Goal: Task Accomplishment & Management: Use online tool/utility

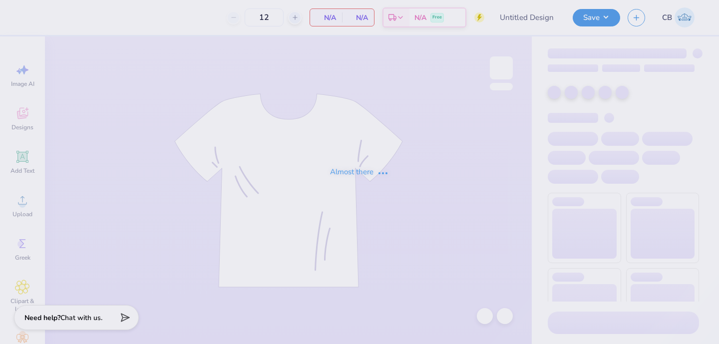
type input "Sailboat Tee"
type input "24"
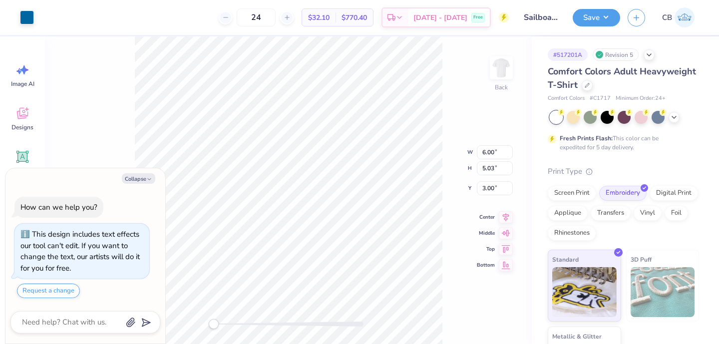
click at [130, 183] on div "Collapse How can we help you? This design includes text effects our tool can't …" at bounding box center [85, 256] width 160 height 176
click at [137, 178] on button "Collapse" at bounding box center [138, 178] width 33 height 10
type textarea "x"
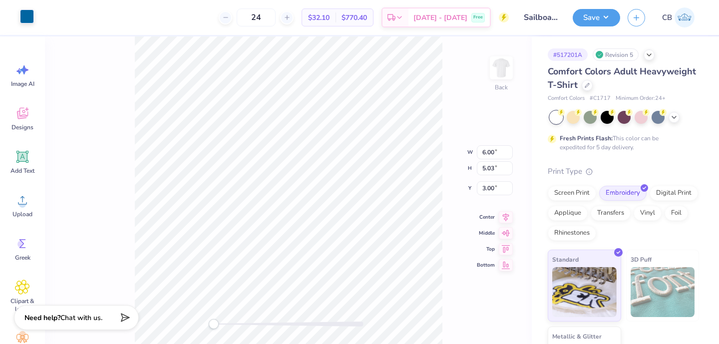
click at [21, 19] on div at bounding box center [27, 16] width 14 height 14
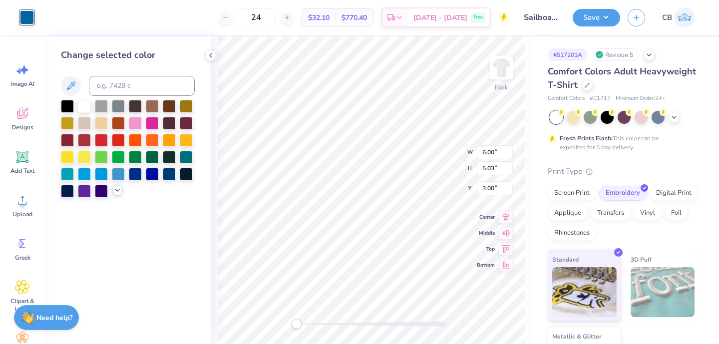
click at [116, 189] on icon at bounding box center [117, 190] width 8 height 8
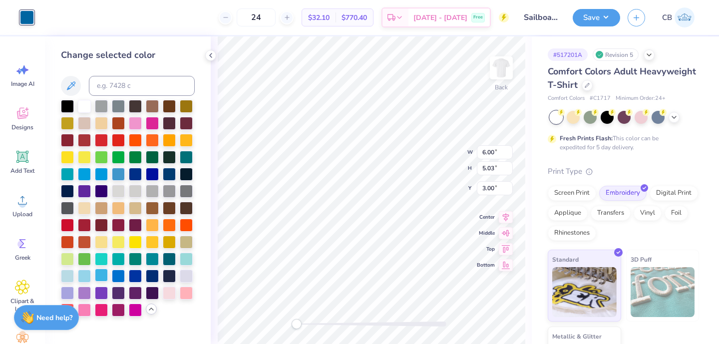
click at [102, 275] on div at bounding box center [101, 275] width 13 height 13
click at [86, 275] on div at bounding box center [84, 275] width 13 height 13
click at [96, 276] on div at bounding box center [101, 275] width 13 height 13
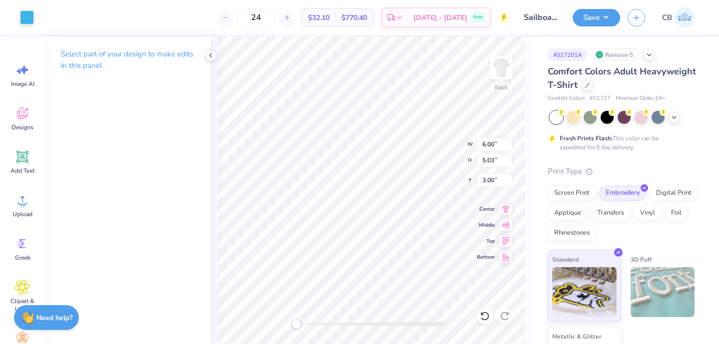
type input "5.65"
type input "4.73"
type input "5.48"
type input "4.59"
type input "5.14"
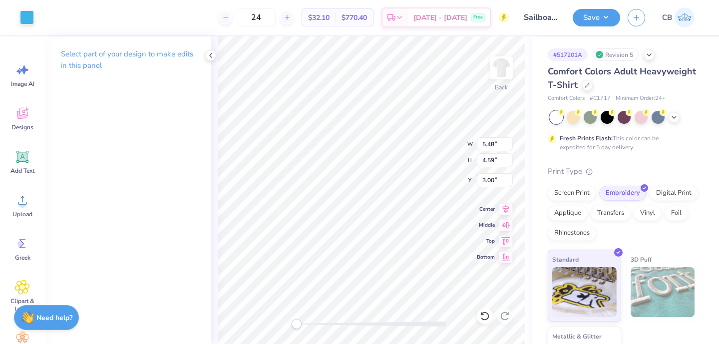
type input "4.30"
type input "5.26"
type input "4.41"
click at [210, 53] on icon at bounding box center [211, 55] width 8 height 8
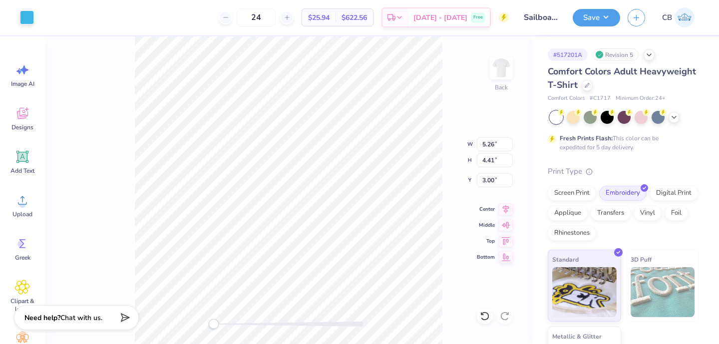
type input "5.29"
type input "4.43"
type input "5.39"
type input "4.52"
type input "5.58"
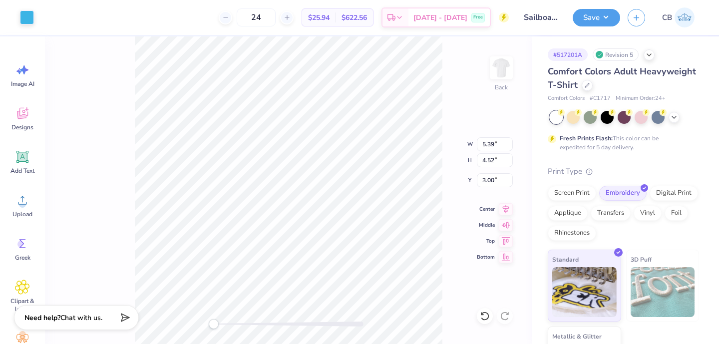
type input "4.67"
type input "5.53"
type input "4.63"
type input "5.38"
type input "4.51"
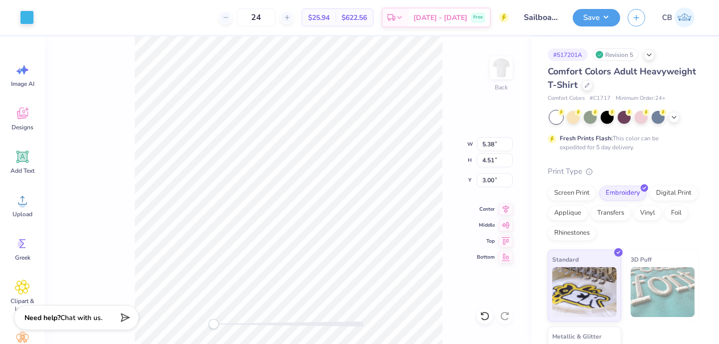
type input "5.41"
type input "4.53"
type input "5.44"
type input "4.55"
click at [602, 14] on button "Save" at bounding box center [596, 15] width 47 height 17
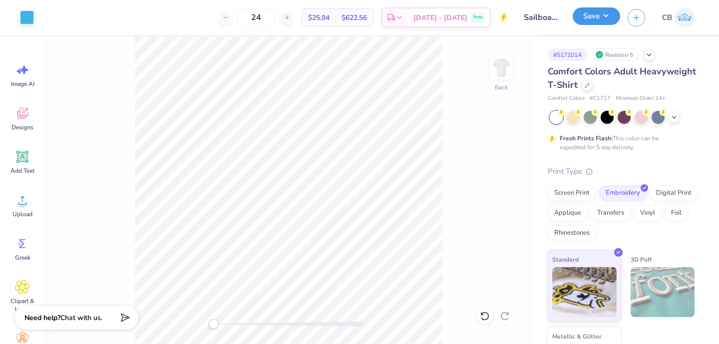
click at [602, 14] on button "Save" at bounding box center [596, 15] width 47 height 17
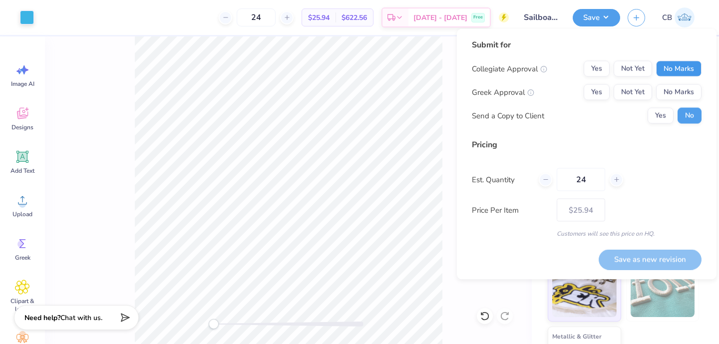
click at [684, 65] on button "No Marks" at bounding box center [678, 69] width 45 height 16
click at [604, 91] on button "Yes" at bounding box center [597, 92] width 26 height 16
click at [636, 258] on button "Save as new revision" at bounding box center [649, 259] width 103 height 20
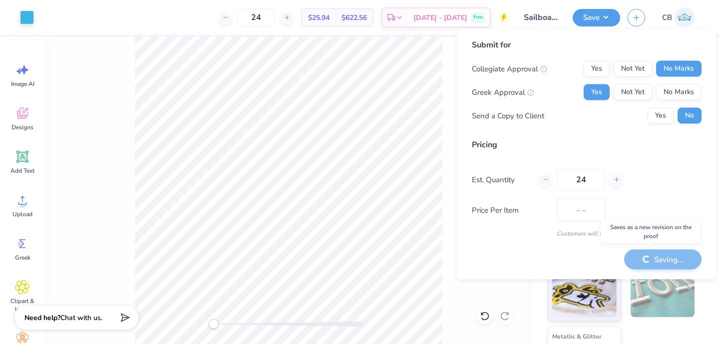
type input "$25.94"
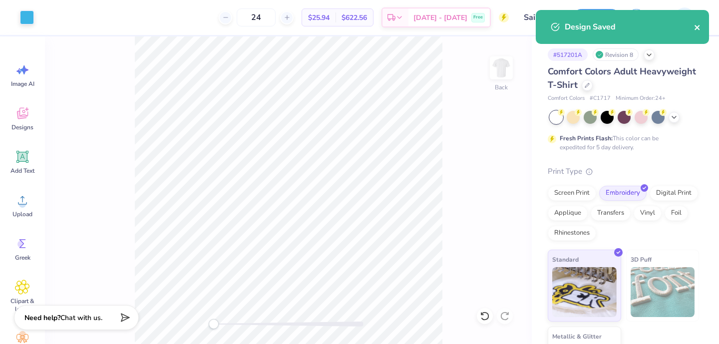
click at [697, 27] on icon "close" at bounding box center [696, 27] width 5 height 5
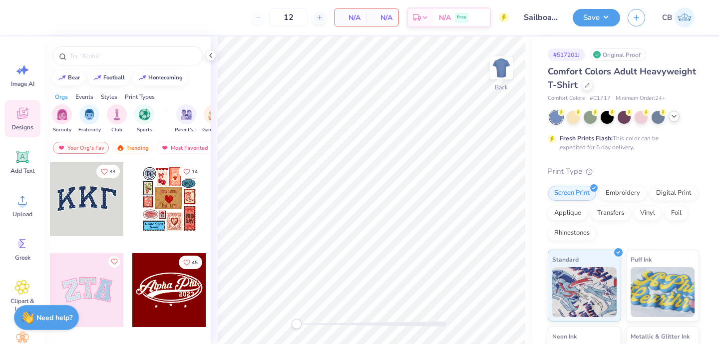
click at [675, 112] on div at bounding box center [673, 116] width 11 height 11
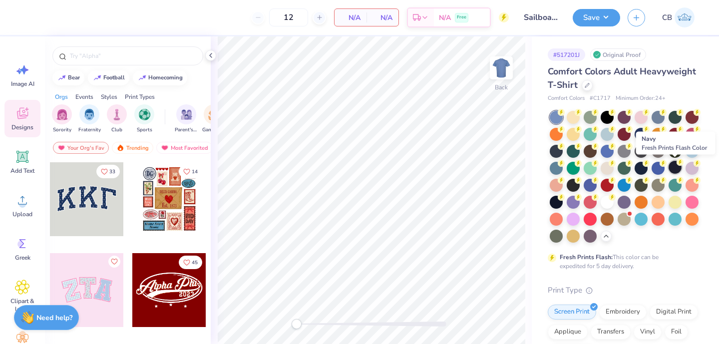
click at [669, 167] on div at bounding box center [674, 167] width 13 height 13
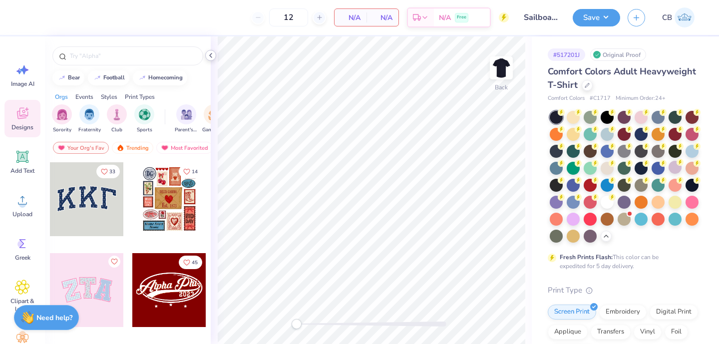
click at [209, 53] on icon at bounding box center [211, 55] width 8 height 8
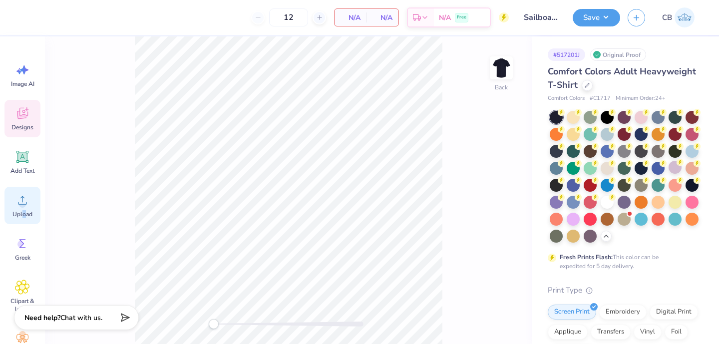
click at [23, 210] on span "Upload" at bounding box center [22, 214] width 20 height 8
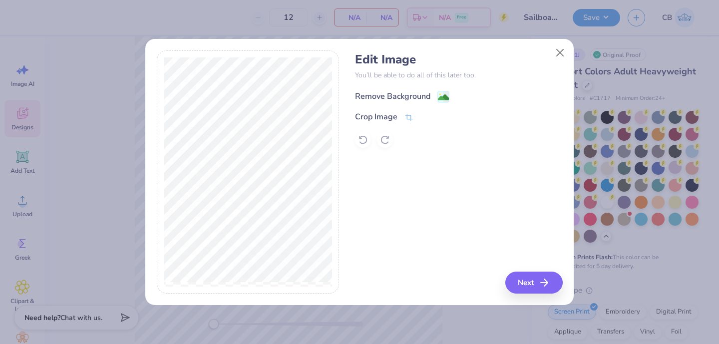
click at [444, 96] on image at bounding box center [443, 97] width 11 height 11
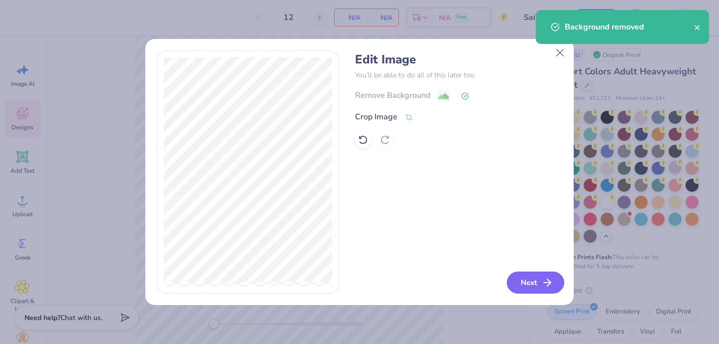
click at [516, 280] on button "Next" at bounding box center [535, 283] width 57 height 22
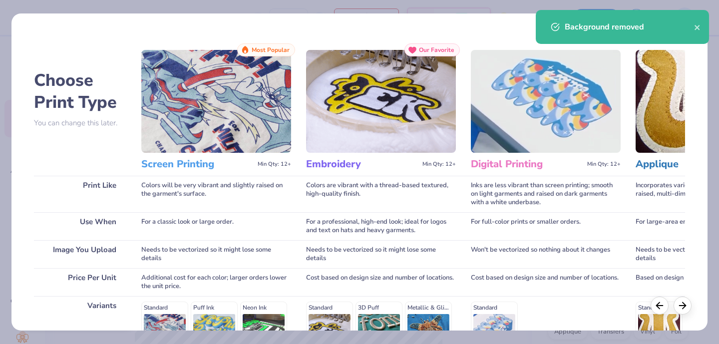
scroll to position [154, 0]
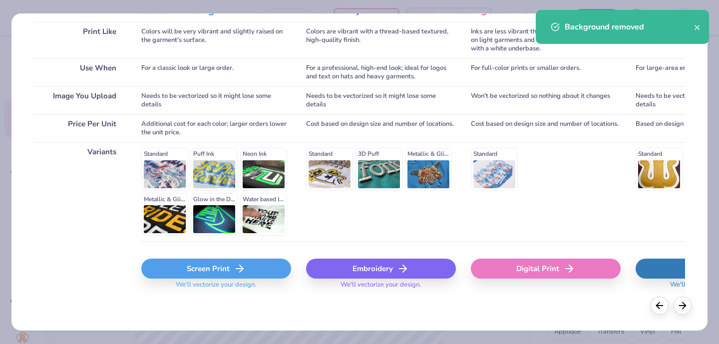
click at [347, 266] on div "Embroidery" at bounding box center [381, 269] width 150 height 20
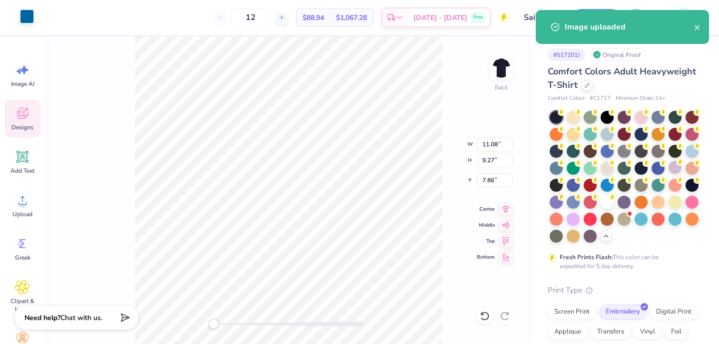
click at [21, 12] on div at bounding box center [27, 16] width 14 height 14
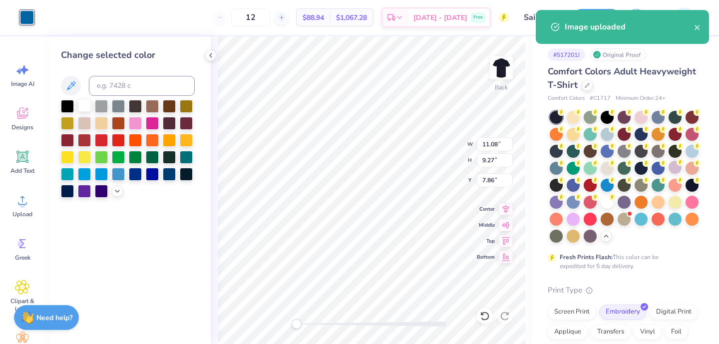
click at [87, 105] on div at bounding box center [84, 105] width 13 height 13
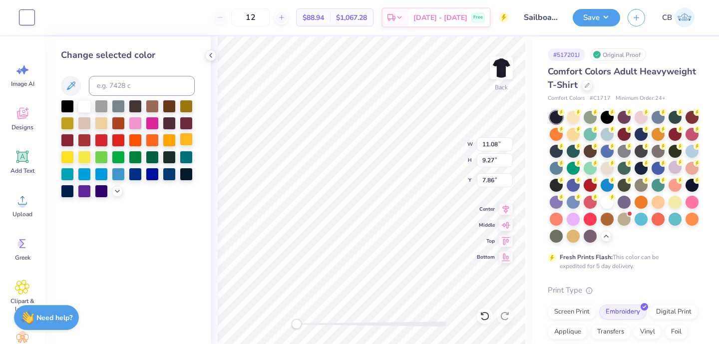
type input "6.67"
type input "5.58"
type input "11.56"
click at [206, 55] on div at bounding box center [210, 55] width 11 height 11
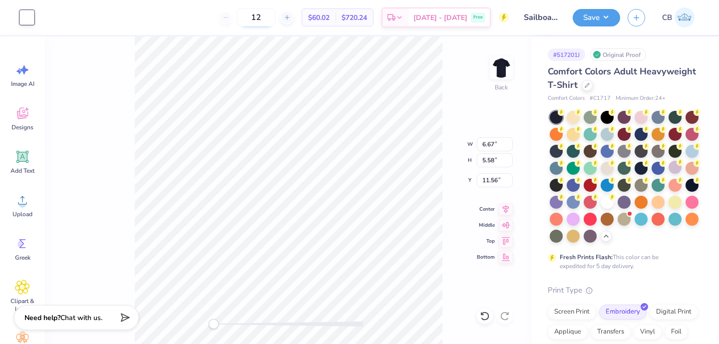
drag, startPoint x: 286, startPoint y: 21, endPoint x: 259, endPoint y: 21, distance: 27.5
click at [259, 21] on input "12" at bounding box center [256, 17] width 39 height 18
type input "24"
click at [190, 19] on div "24 $49.51 Per Item $1,188.24 Total Est. Delivery Sep 22 - 25 Free" at bounding box center [274, 17] width 467 height 35
type input "5.99"
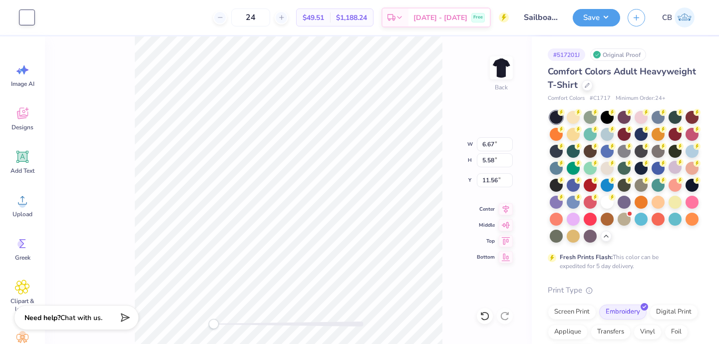
type input "5.01"
type input "3.56"
type input "5.49"
type input "4.59"
type input "3.98"
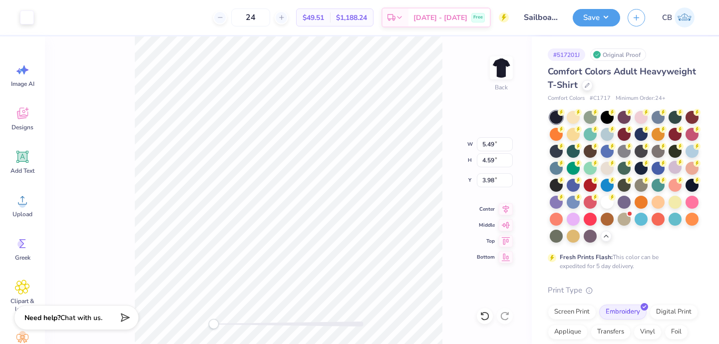
type input "4.03"
type input "3.38"
type input "5.20"
type input "4.55"
type input "3.81"
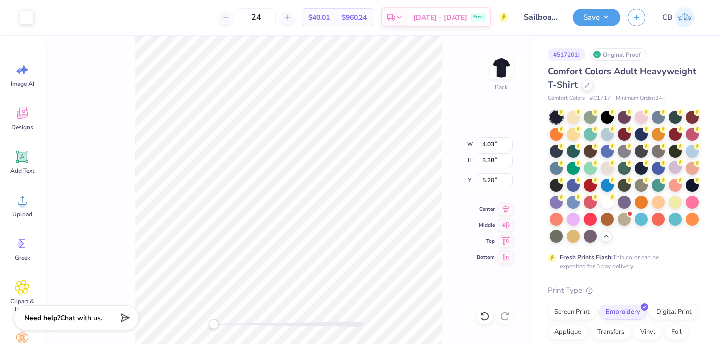
type input "3.00"
click at [177, 15] on div "24 $40.01 Per Item $960.24 Total Est. Delivery Sep 22 - 25 Free" at bounding box center [274, 17] width 467 height 35
click at [592, 16] on button "Save" at bounding box center [596, 15] width 47 height 17
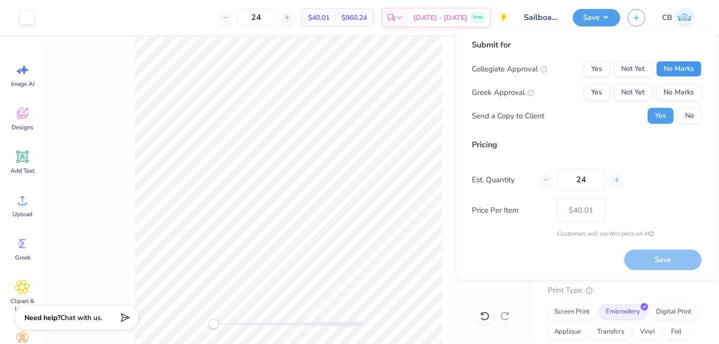
click at [678, 66] on button "No Marks" at bounding box center [678, 69] width 45 height 16
click at [590, 95] on button "Yes" at bounding box center [597, 92] width 26 height 16
click at [637, 259] on button "Save" at bounding box center [662, 260] width 77 height 20
type input "$30.76"
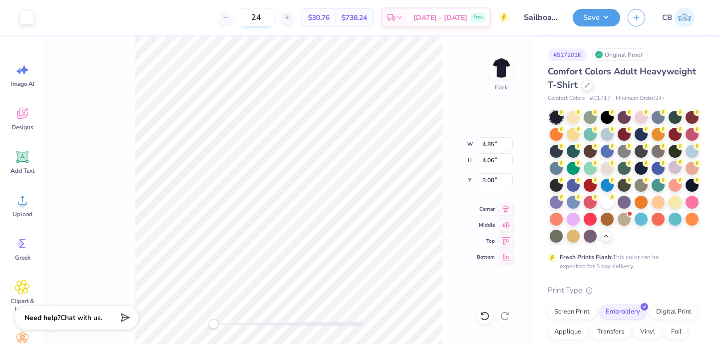
type input "4.85"
type input "4.06"
type input "5.13"
type input "4.29"
click at [585, 15] on button "Save" at bounding box center [596, 15] width 47 height 17
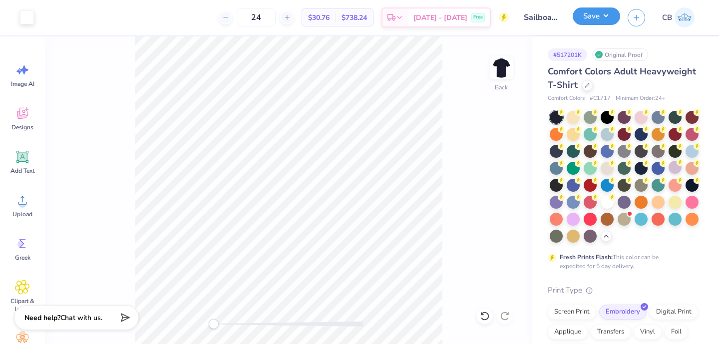
click at [585, 15] on button "Save" at bounding box center [596, 15] width 47 height 17
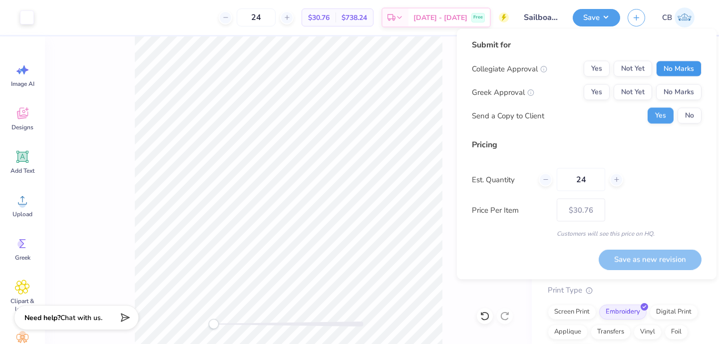
click at [687, 73] on button "No Marks" at bounding box center [678, 69] width 45 height 16
click at [609, 98] on div "Yes Not Yet No Marks" at bounding box center [643, 92] width 118 height 16
click at [602, 98] on button "Yes" at bounding box center [597, 92] width 26 height 16
click at [624, 256] on button "Save as new revision" at bounding box center [649, 259] width 103 height 20
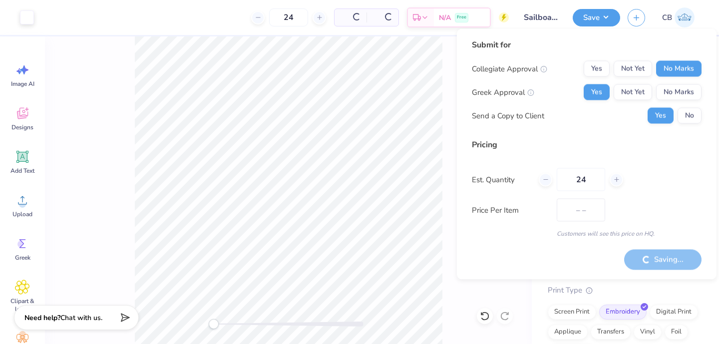
type input "$30.76"
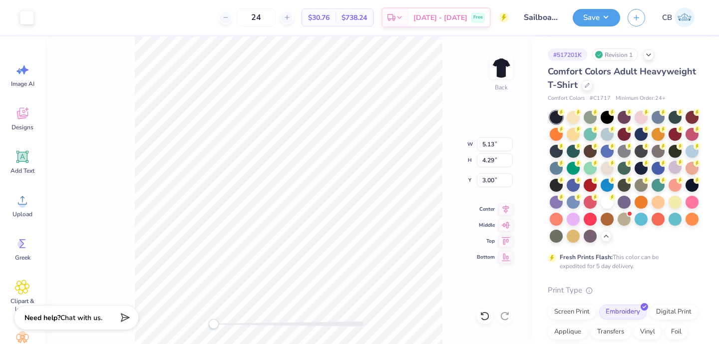
type input "5.44"
type input "4.55"
click at [606, 20] on button "Save" at bounding box center [596, 15] width 47 height 17
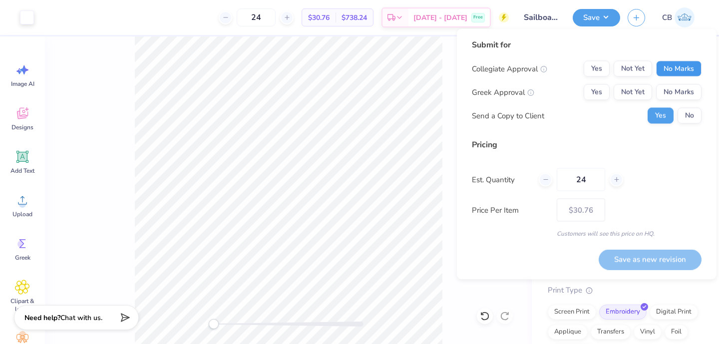
click at [678, 63] on button "No Marks" at bounding box center [678, 69] width 45 height 16
click at [600, 87] on button "Yes" at bounding box center [597, 92] width 26 height 16
click at [641, 253] on button "Save as new revision" at bounding box center [649, 259] width 103 height 20
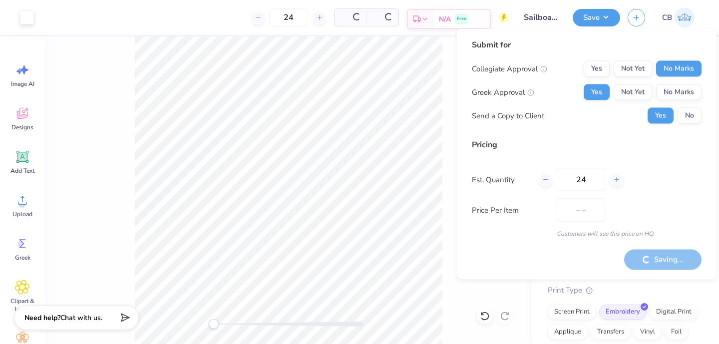
type input "$30.76"
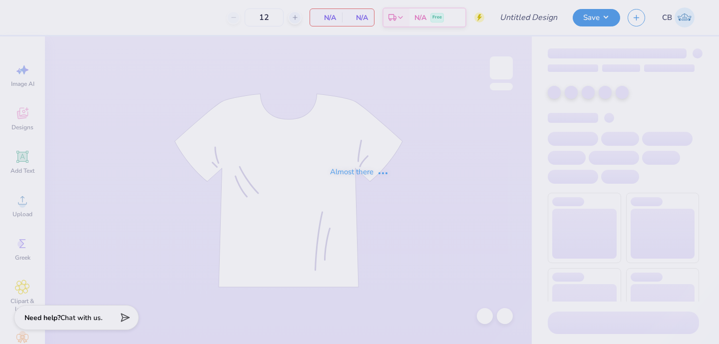
type input "Sailboat Tee"
type input "24"
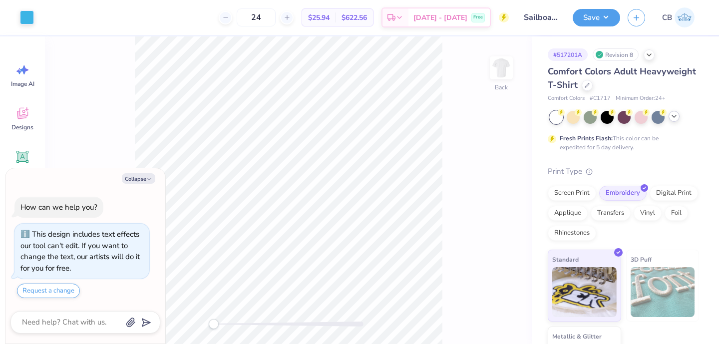
click at [675, 114] on icon at bounding box center [674, 116] width 8 height 8
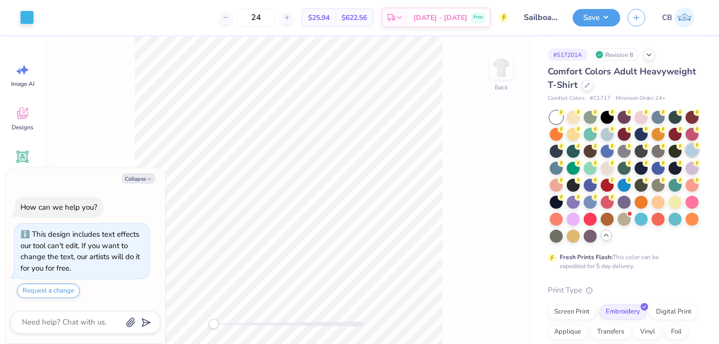
click at [690, 154] on div at bounding box center [691, 150] width 13 height 13
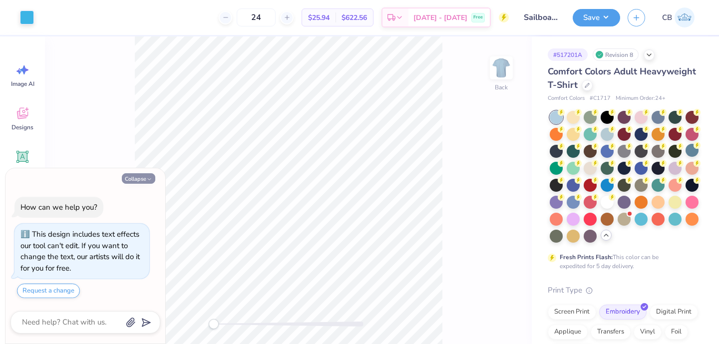
click at [151, 173] on button "Collapse" at bounding box center [138, 178] width 33 height 10
type textarea "x"
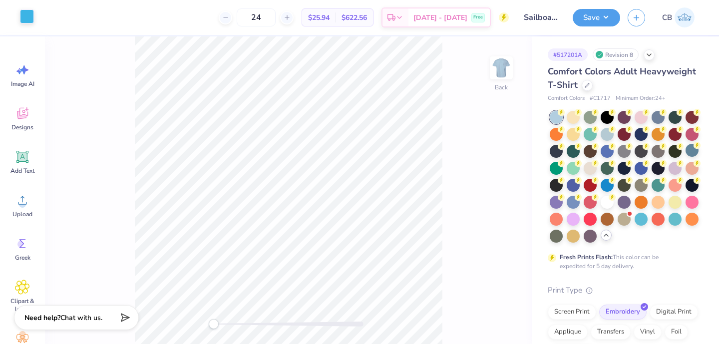
click at [26, 15] on div at bounding box center [27, 16] width 14 height 14
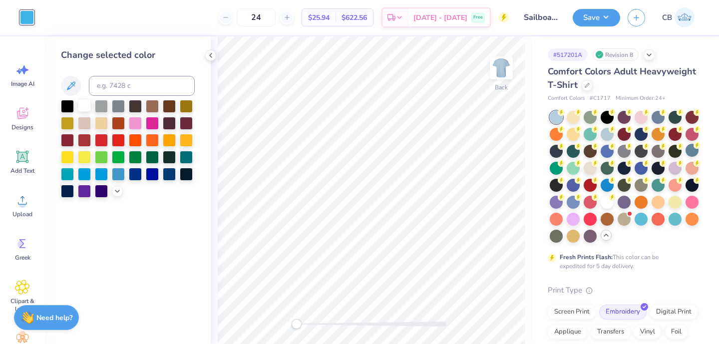
click at [83, 105] on div at bounding box center [84, 105] width 13 height 13
click at [212, 59] on icon at bounding box center [211, 55] width 8 height 8
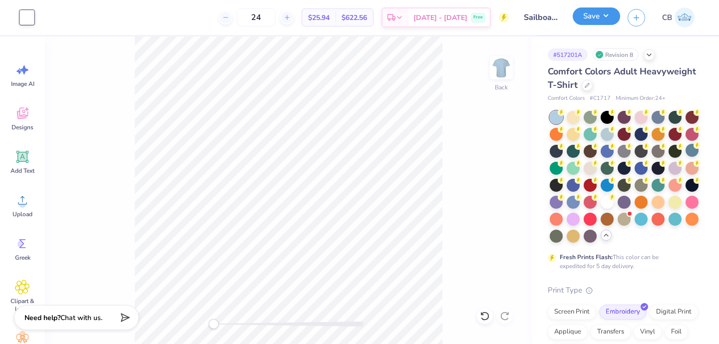
click at [580, 20] on button "Save" at bounding box center [596, 15] width 47 height 17
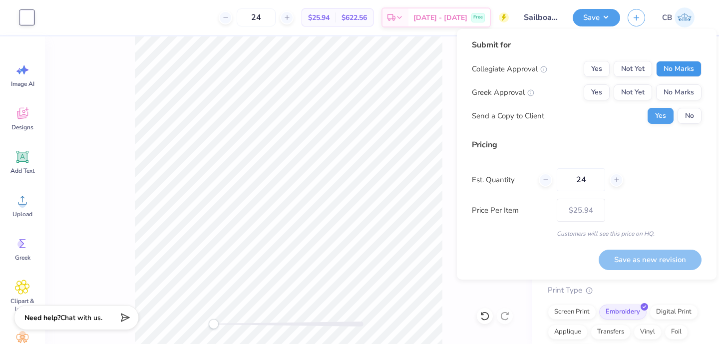
click at [695, 65] on button "No Marks" at bounding box center [678, 69] width 45 height 16
click at [603, 87] on button "Yes" at bounding box center [597, 92] width 26 height 16
click at [664, 255] on button "Save as new revision" at bounding box center [649, 260] width 103 height 20
type input "$25.94"
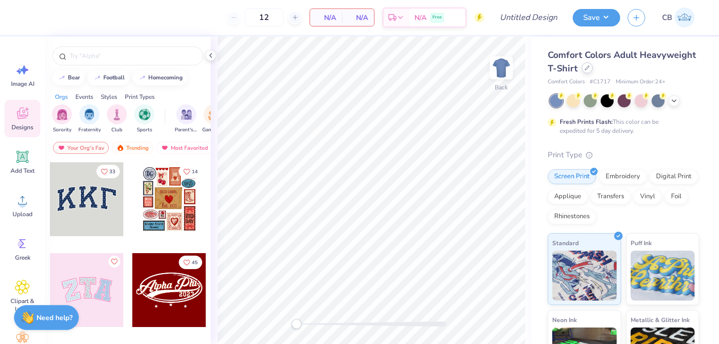
click at [586, 72] on div at bounding box center [587, 67] width 11 height 11
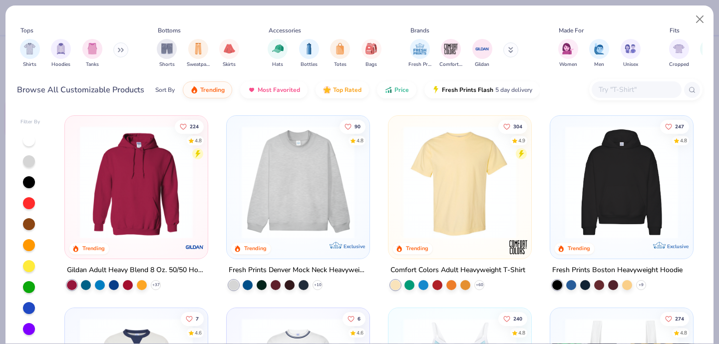
click at [612, 93] on input "text" at bounding box center [635, 89] width 77 height 11
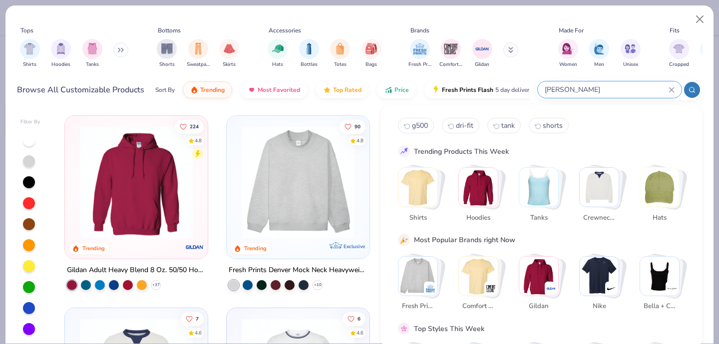
type input "hanes"
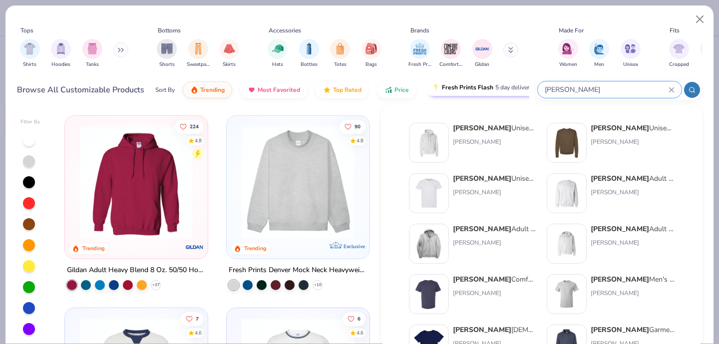
drag, startPoint x: 600, startPoint y: 92, endPoint x: 526, endPoint y: 83, distance: 74.9
click at [526, 83] on div "Browse All Customizable Products Sort By Trending Most Favorited Top Rated Pric…" at bounding box center [359, 90] width 685 height 28
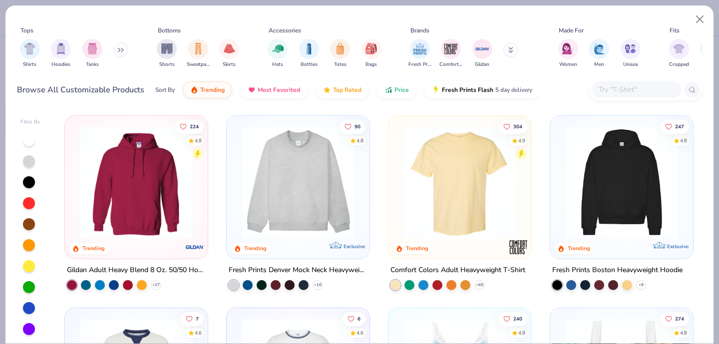
click at [597, 90] on input "text" at bounding box center [635, 89] width 77 height 11
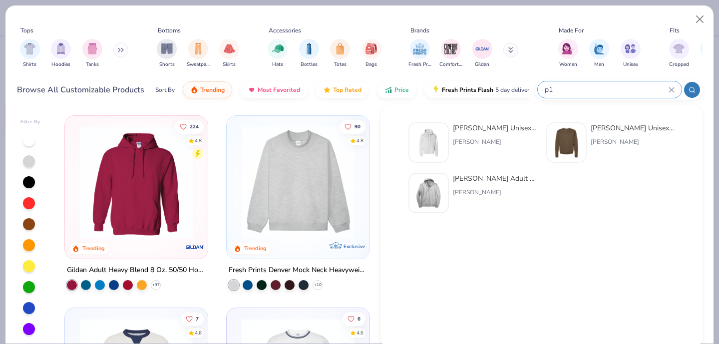
type input "p1"
click at [584, 137] on div at bounding box center [567, 143] width 40 height 40
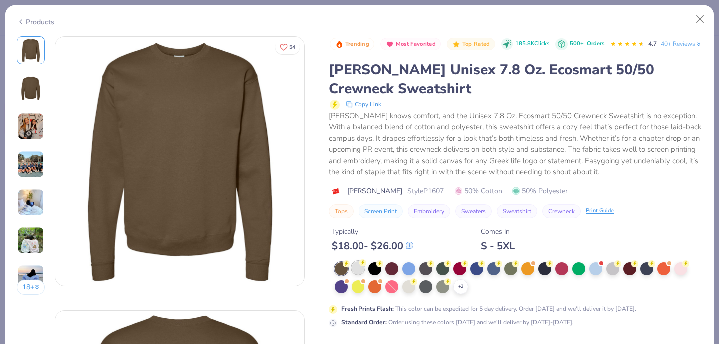
click at [361, 274] on div at bounding box center [357, 267] width 13 height 13
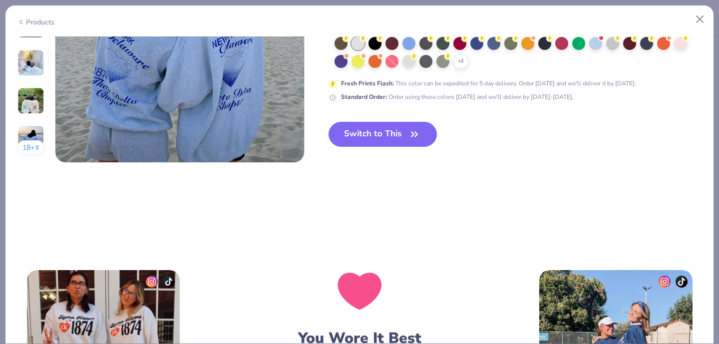
scroll to position [1745, 0]
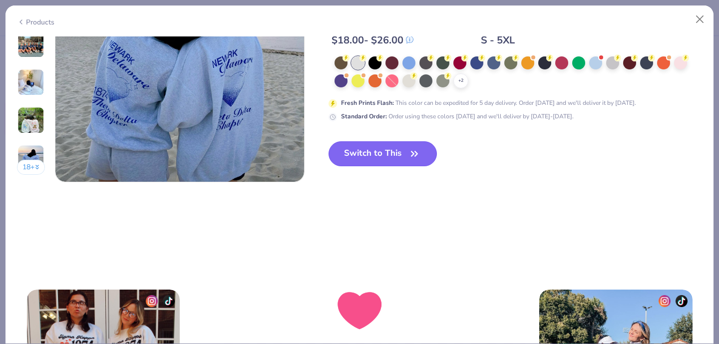
click at [361, 160] on button "Switch to This" at bounding box center [382, 153] width 108 height 25
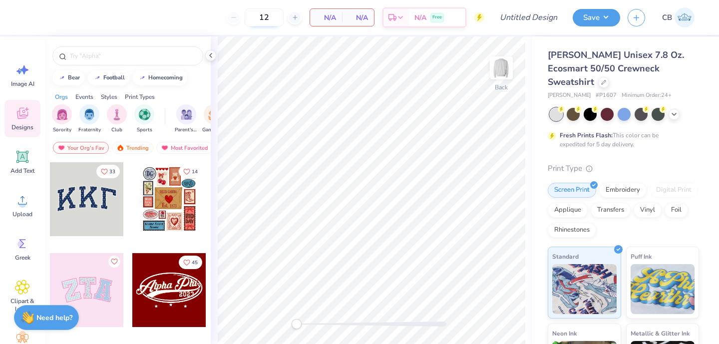
drag, startPoint x: 270, startPoint y: 19, endPoint x: 250, endPoint y: 19, distance: 20.0
click at [250, 19] on input "12" at bounding box center [264, 17] width 39 height 18
type input "24"
click at [211, 57] on icon at bounding box center [211, 55] width 8 height 8
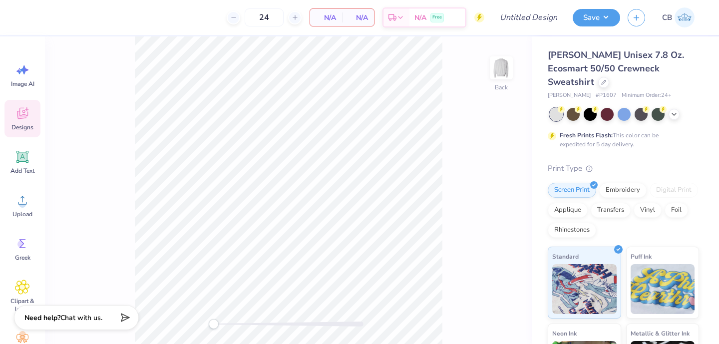
click at [165, 13] on div "24 N/A Per Item N/A Total Est. Delivery N/A Free" at bounding box center [255, 17] width 457 height 35
click at [26, 199] on icon at bounding box center [22, 200] width 15 height 15
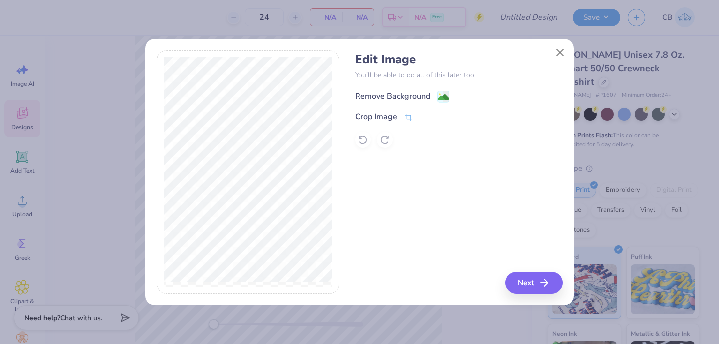
click at [430, 95] on div "Remove Background" at bounding box center [402, 96] width 94 height 12
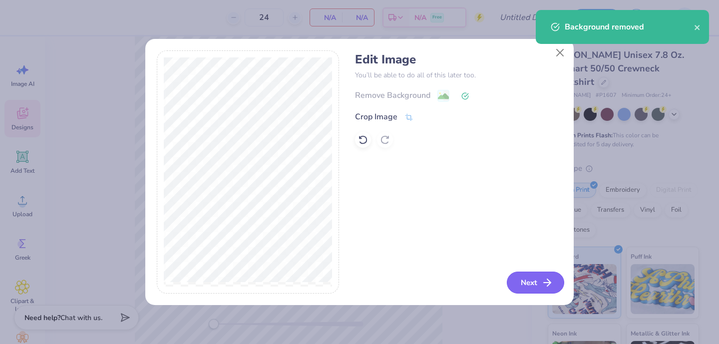
click at [538, 287] on button "Next" at bounding box center [535, 283] width 57 height 22
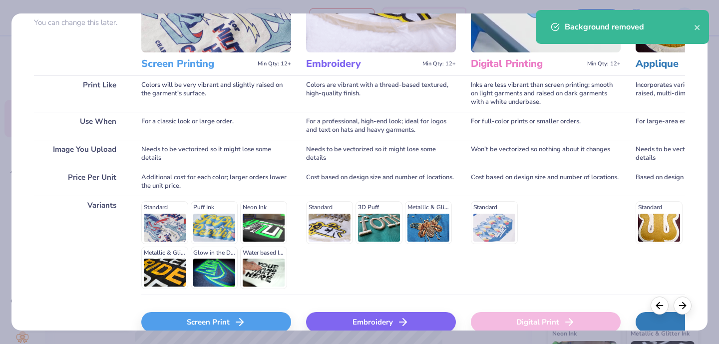
scroll to position [154, 0]
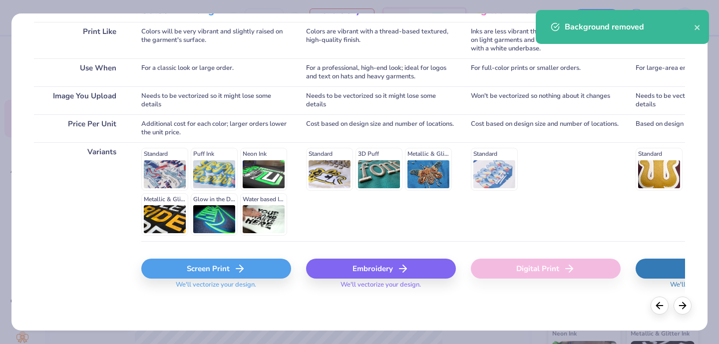
click at [218, 270] on div "Screen Print" at bounding box center [216, 269] width 150 height 20
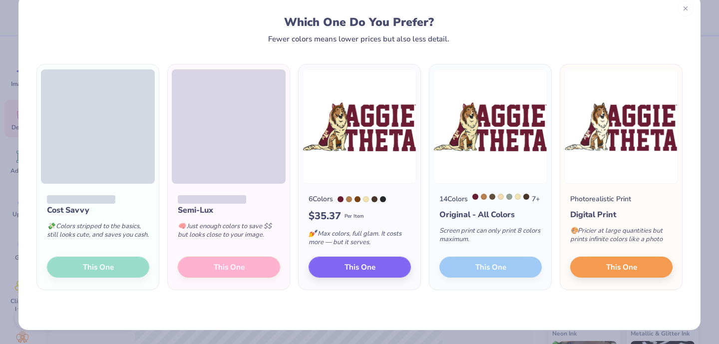
scroll to position [19, 0]
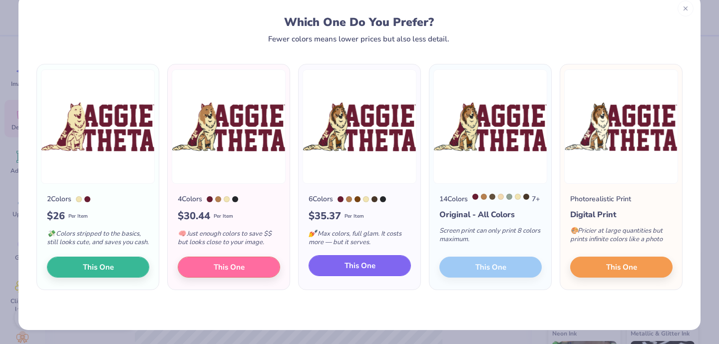
click at [353, 270] on span "This One" at bounding box center [359, 265] width 31 height 11
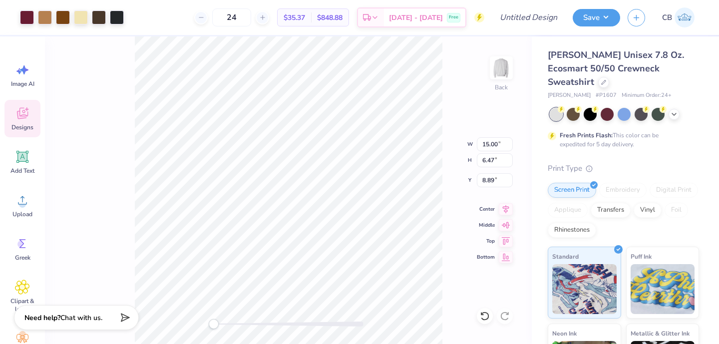
type input "13.79"
type input "5.94"
type input "3.00"
click at [503, 73] on img at bounding box center [501, 68] width 40 height 40
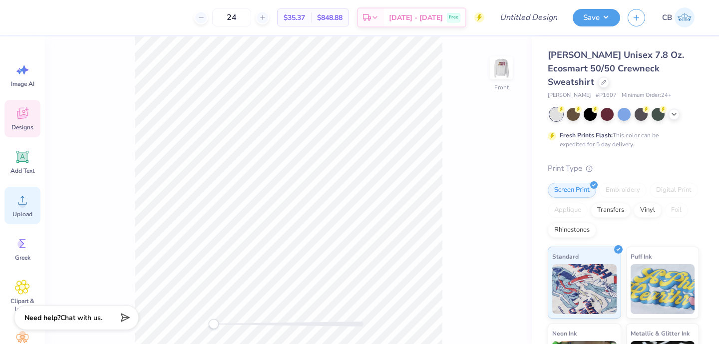
click at [20, 197] on icon at bounding box center [22, 200] width 15 height 15
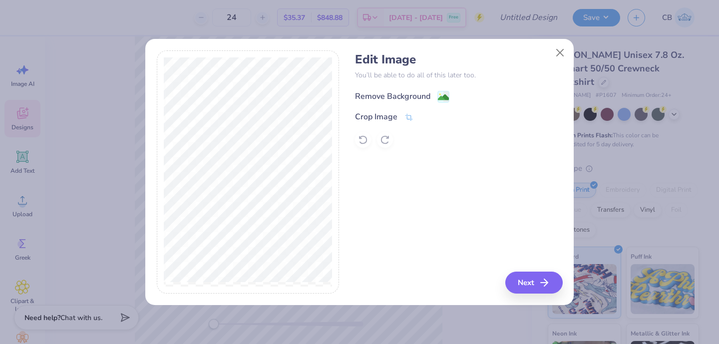
click at [438, 95] on image at bounding box center [443, 97] width 11 height 11
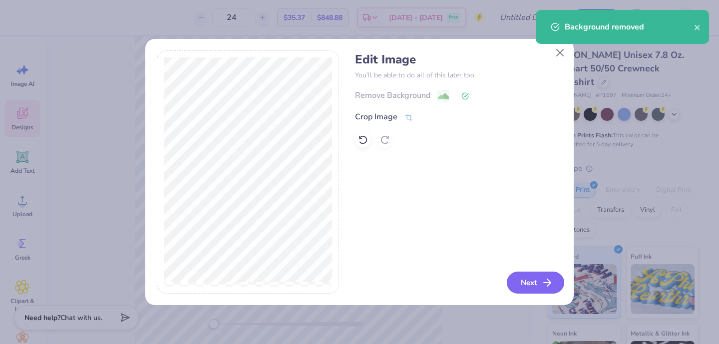
click at [524, 282] on button "Next" at bounding box center [535, 283] width 57 height 22
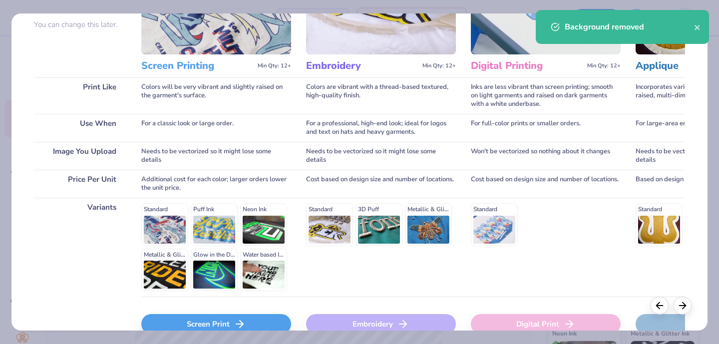
scroll to position [140, 0]
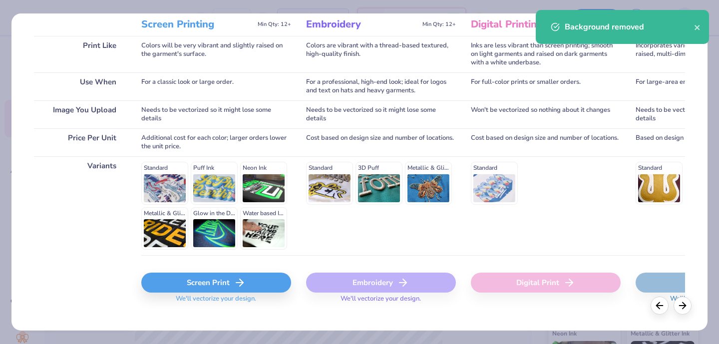
click at [195, 272] on div "Screen Print We'll vectorize your design." at bounding box center [216, 284] width 150 height 59
click at [195, 282] on div "Screen Print" at bounding box center [216, 283] width 150 height 20
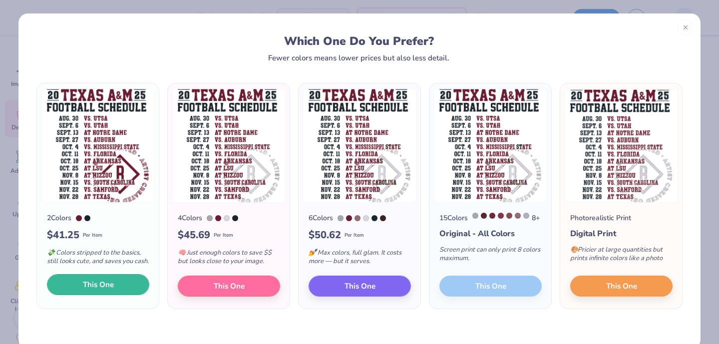
click at [105, 291] on span "This One" at bounding box center [98, 284] width 31 height 11
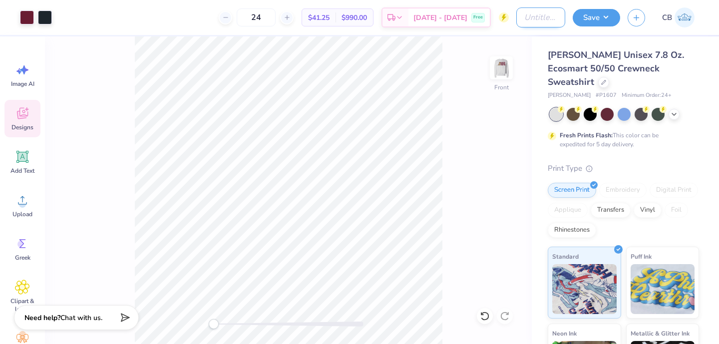
click at [532, 15] on input "Design Title" at bounding box center [540, 17] width 49 height 20
type input "Football Drop"
click at [590, 16] on button "Save" at bounding box center [596, 15] width 47 height 17
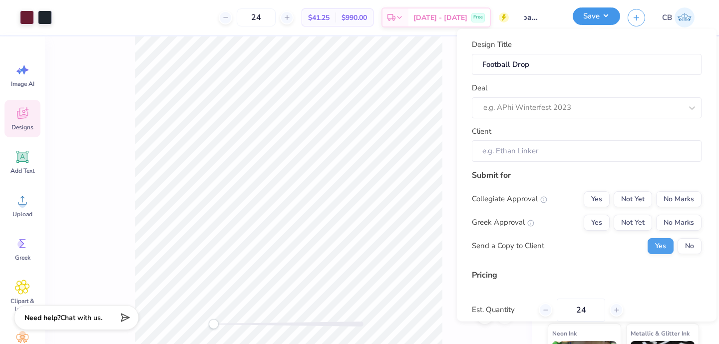
scroll to position [0, 0]
click at [638, 126] on div "Client" at bounding box center [587, 143] width 230 height 36
click at [615, 109] on div at bounding box center [582, 107] width 199 height 13
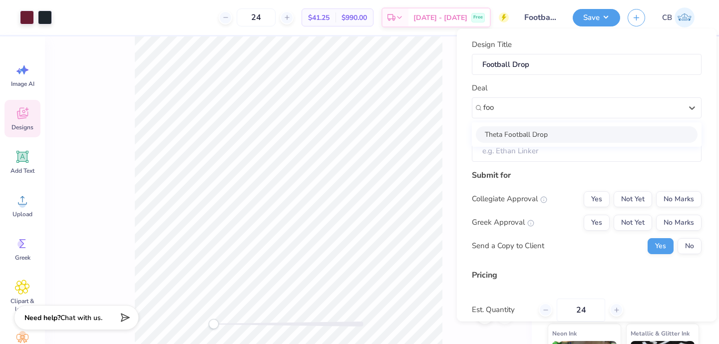
click at [579, 134] on div "Theta Football Drop" at bounding box center [587, 134] width 222 height 16
type input "foo"
type input "[PERSON_NAME]"
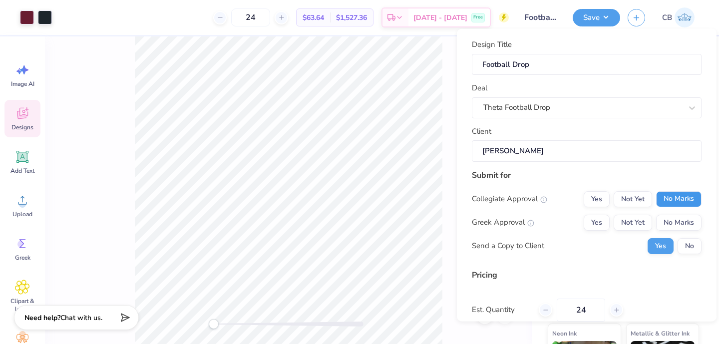
click at [684, 196] on button "No Marks" at bounding box center [678, 199] width 45 height 16
click at [588, 195] on button "Yes" at bounding box center [597, 199] width 26 height 16
click at [589, 215] on button "Yes" at bounding box center [597, 222] width 26 height 16
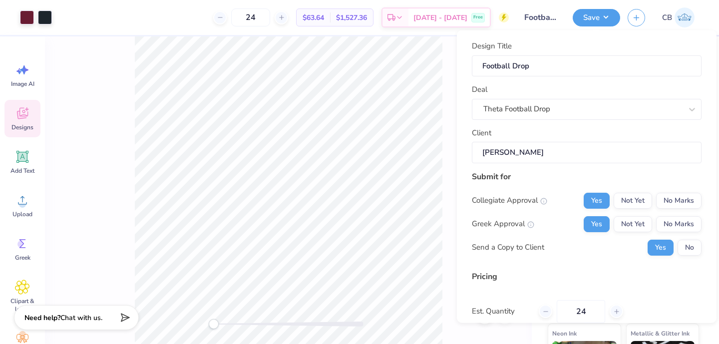
scroll to position [88, 0]
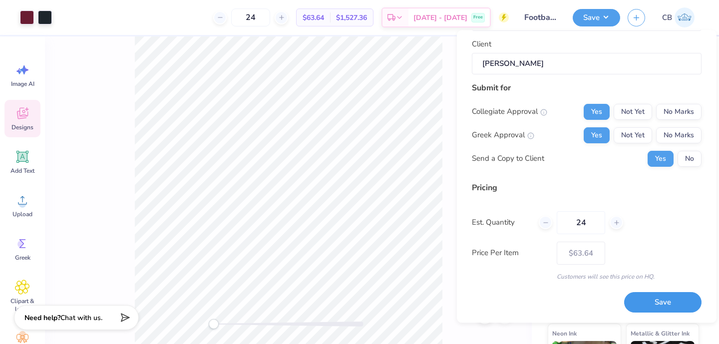
click at [660, 297] on button "Save" at bounding box center [662, 303] width 77 height 20
type input "$63.64"
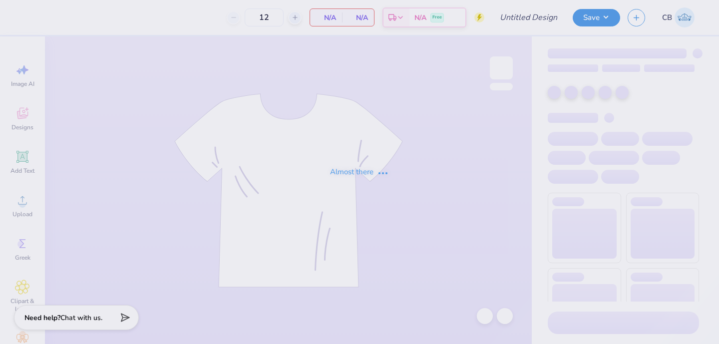
type input "Football Drop"
type input "24"
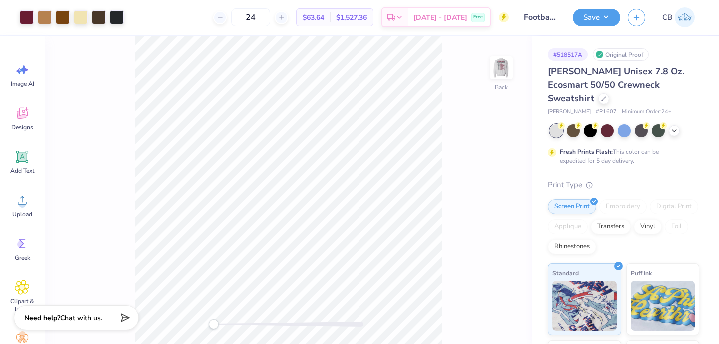
click at [679, 85] on div "[PERSON_NAME] Unisex 7.8 Oz. Ecosmart 50/50 Crewneck Sweatshirt" at bounding box center [623, 85] width 151 height 40
click at [609, 92] on div at bounding box center [603, 97] width 11 height 11
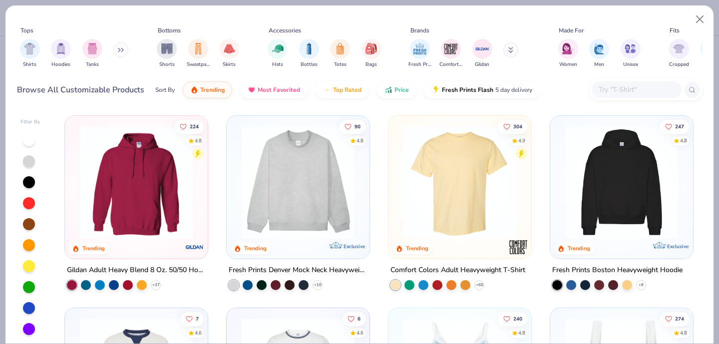
click at [616, 86] on input "text" at bounding box center [635, 89] width 77 height 11
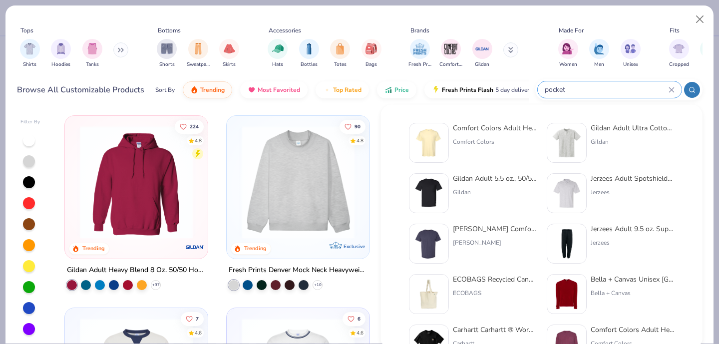
type input "pocket"
click at [437, 137] on img at bounding box center [428, 142] width 31 height 31
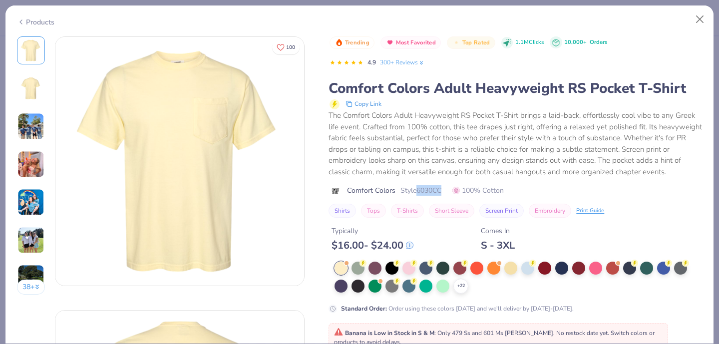
drag, startPoint x: 416, startPoint y: 193, endPoint x: 443, endPoint y: 192, distance: 27.5
click at [441, 192] on span "Style 6030CC" at bounding box center [420, 190] width 41 height 10
copy span "6030CC"
click at [693, 20] on button "Close" at bounding box center [699, 19] width 19 height 19
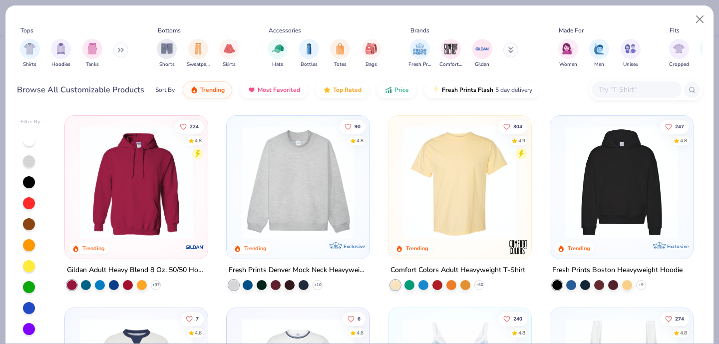
click at [612, 90] on input "text" at bounding box center [635, 89] width 77 height 11
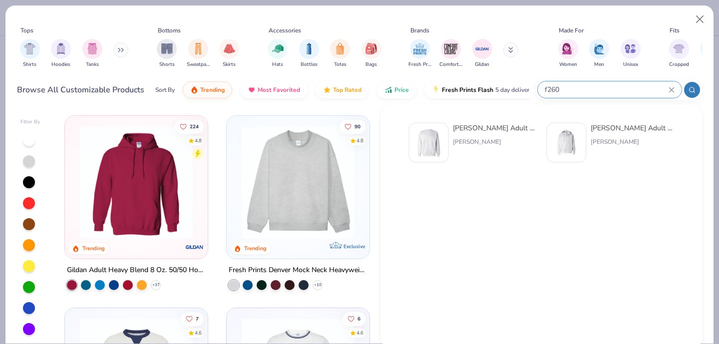
type input "f260"
click at [429, 147] on img at bounding box center [428, 142] width 31 height 31
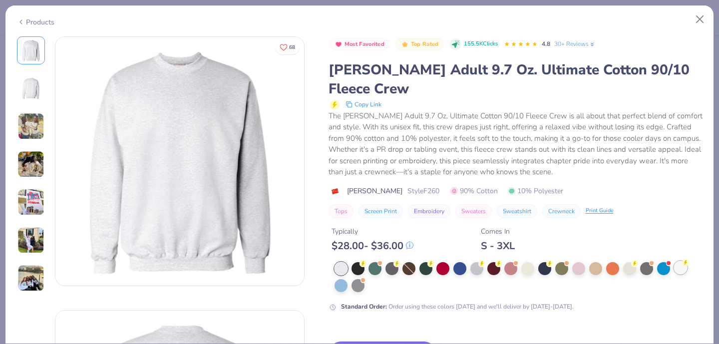
click at [679, 261] on div at bounding box center [680, 267] width 13 height 13
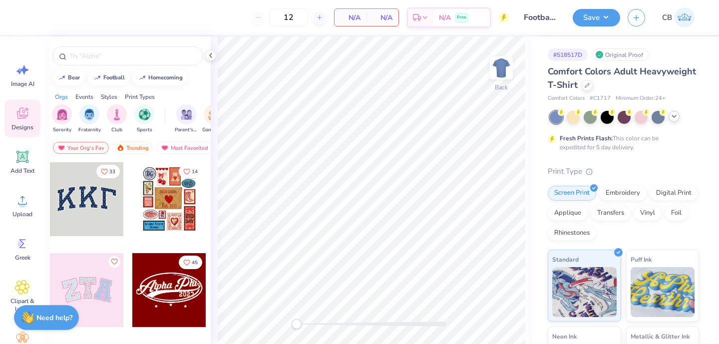
click at [671, 114] on icon at bounding box center [674, 116] width 8 height 8
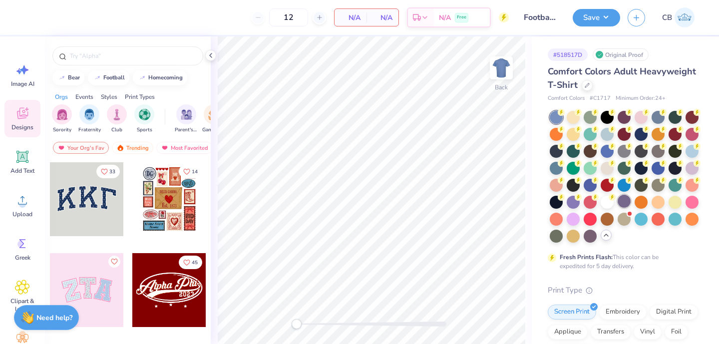
click at [618, 199] on div at bounding box center [623, 201] width 13 height 13
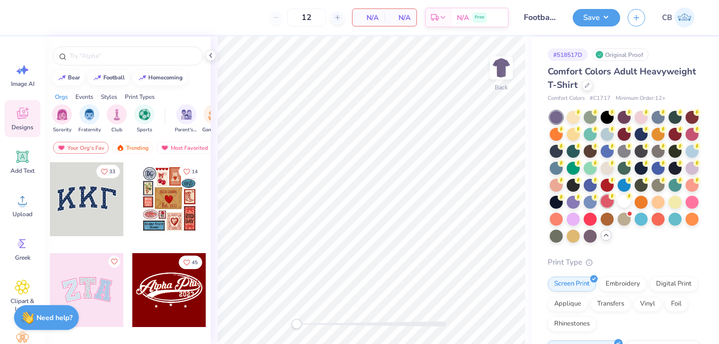
click at [606, 199] on div at bounding box center [606, 201] width 13 height 13
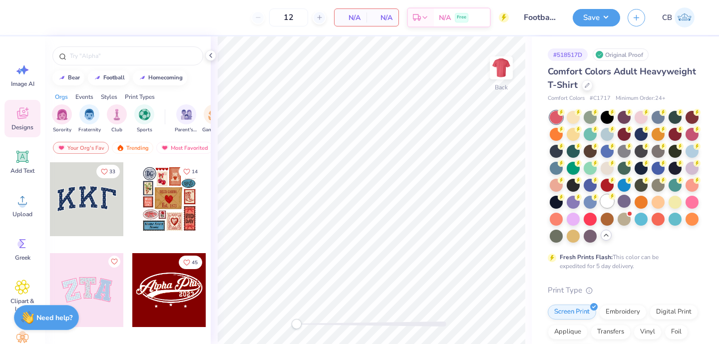
click at [610, 202] on div at bounding box center [606, 201] width 13 height 13
drag, startPoint x: 291, startPoint y: 19, endPoint x: 266, endPoint y: 19, distance: 24.5
click at [266, 19] on div "12" at bounding box center [288, 17] width 75 height 18
type input "24"
click at [200, 18] on div "24 N/A Per Item N/A Total Est. Delivery N/A Free" at bounding box center [267, 17] width 481 height 35
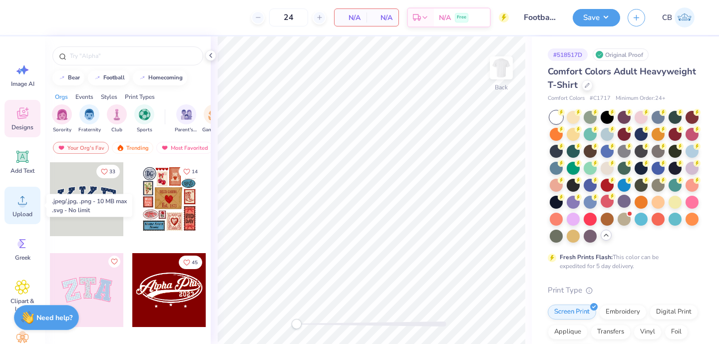
click at [11, 212] on div "Upload" at bounding box center [22, 205] width 36 height 37
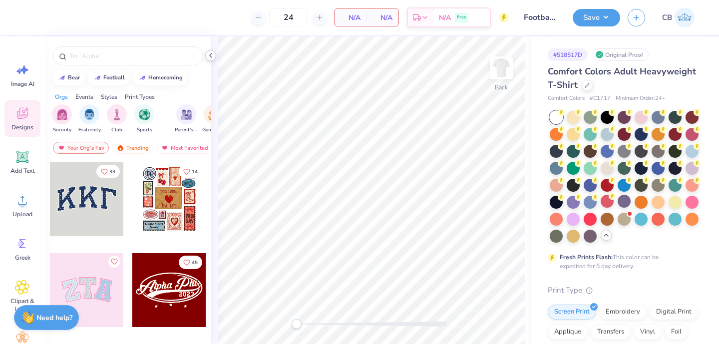
click at [207, 57] on icon at bounding box center [211, 55] width 8 height 8
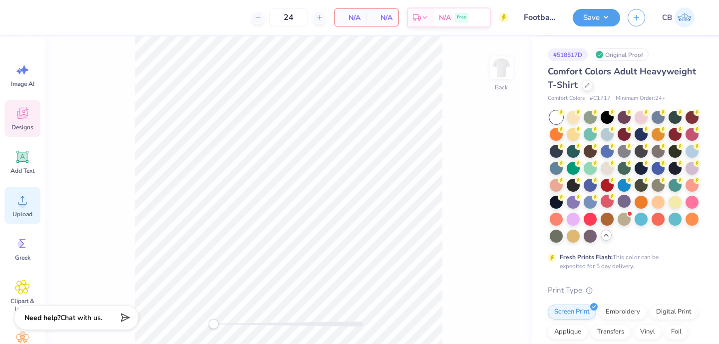
click at [21, 214] on span "Upload" at bounding box center [22, 214] width 20 height 8
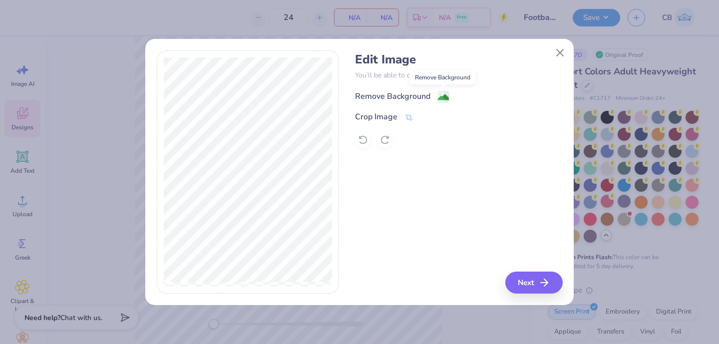
click at [437, 97] on icon at bounding box center [443, 97] width 12 height 12
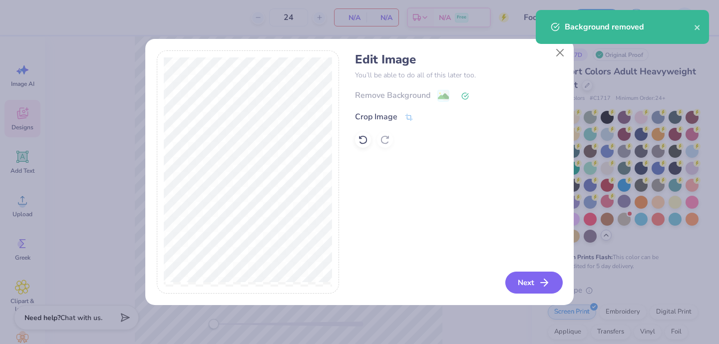
click at [540, 284] on button "Next" at bounding box center [533, 283] width 57 height 22
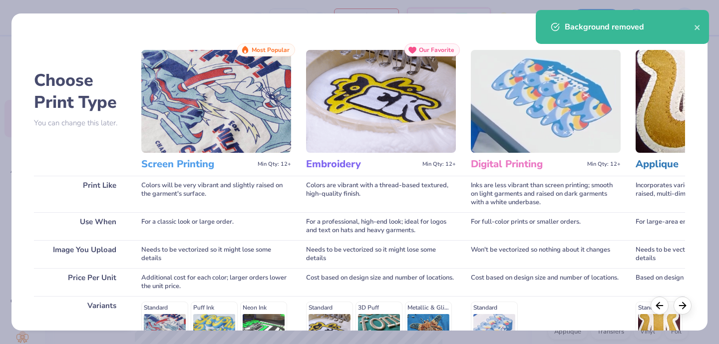
scroll to position [154, 0]
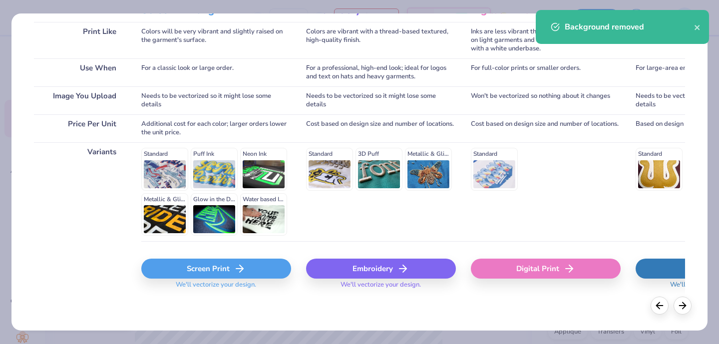
click at [207, 268] on div "Screen Print" at bounding box center [216, 269] width 150 height 20
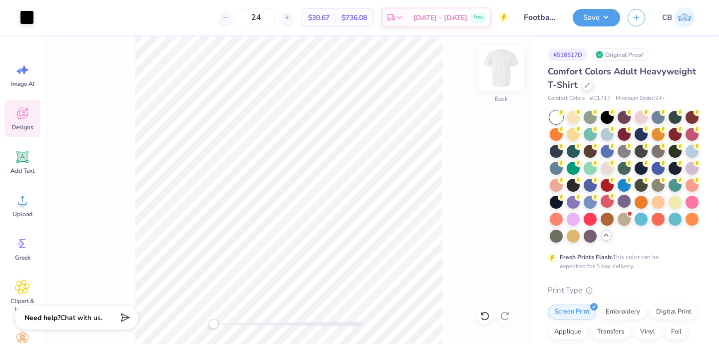
click at [502, 63] on img at bounding box center [501, 68] width 40 height 40
click at [33, 216] on div "Upload" at bounding box center [22, 205] width 36 height 37
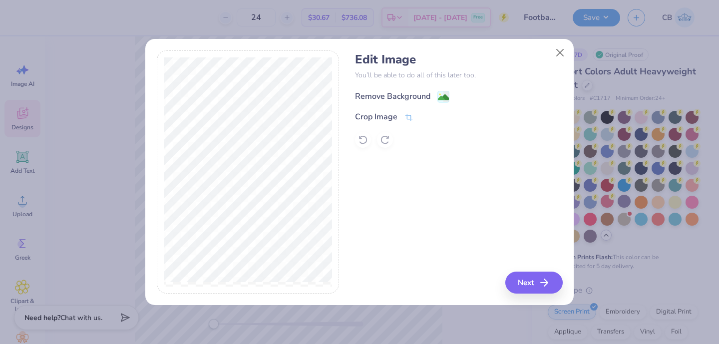
click at [434, 94] on div "Remove Background" at bounding box center [402, 96] width 94 height 12
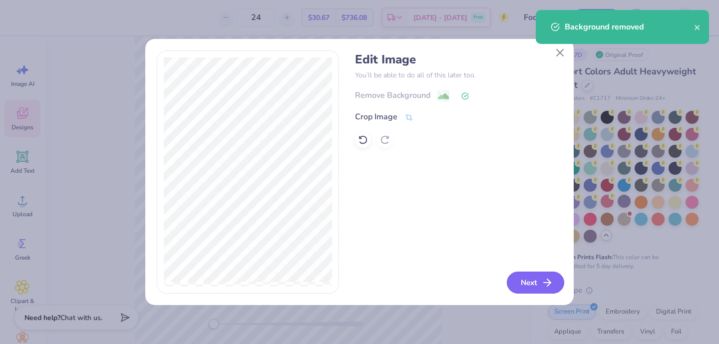
click at [526, 281] on button "Next" at bounding box center [535, 283] width 57 height 22
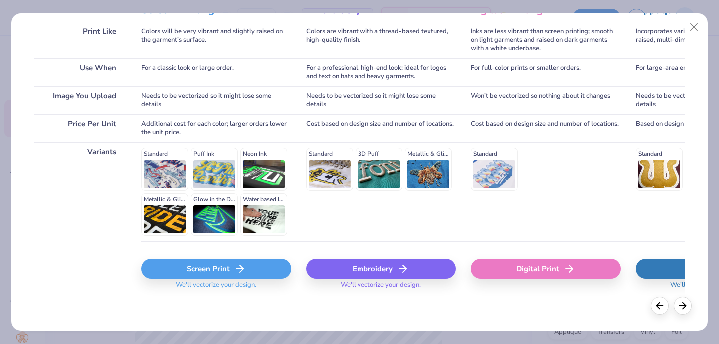
click at [187, 273] on div "Screen Print" at bounding box center [216, 269] width 150 height 20
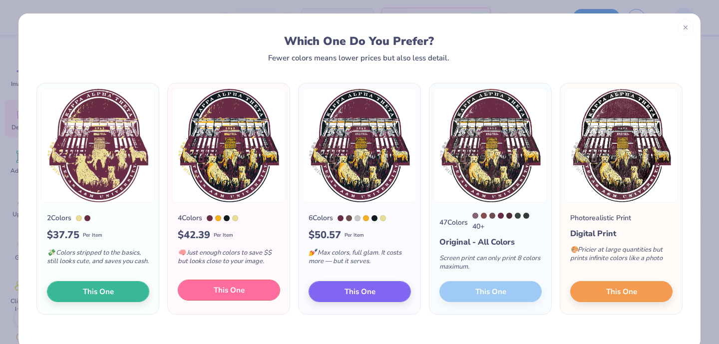
click at [201, 289] on button "This One" at bounding box center [229, 290] width 102 height 21
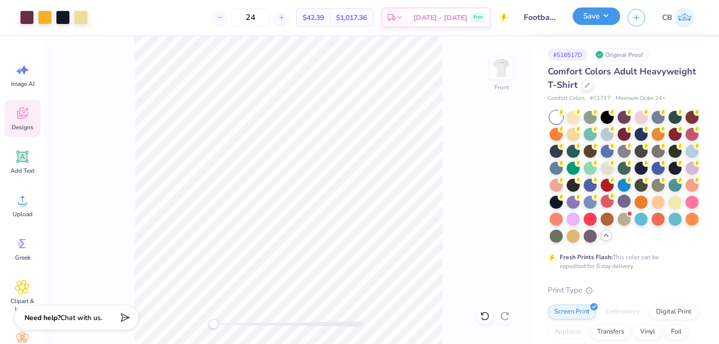
click at [598, 11] on button "Save" at bounding box center [596, 15] width 47 height 17
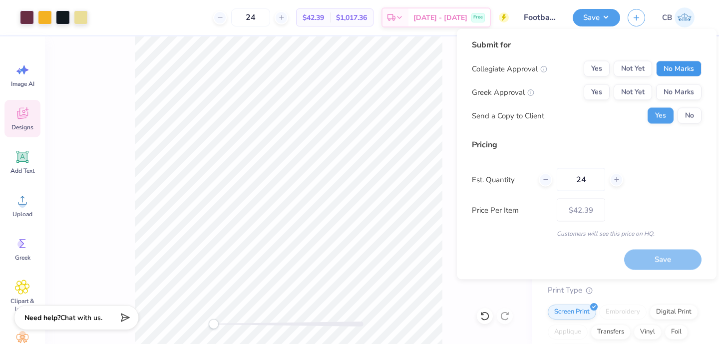
click at [674, 65] on button "No Marks" at bounding box center [678, 69] width 45 height 16
click at [590, 66] on button "Yes" at bounding box center [597, 69] width 26 height 16
click at [590, 86] on button "Yes" at bounding box center [597, 92] width 26 height 16
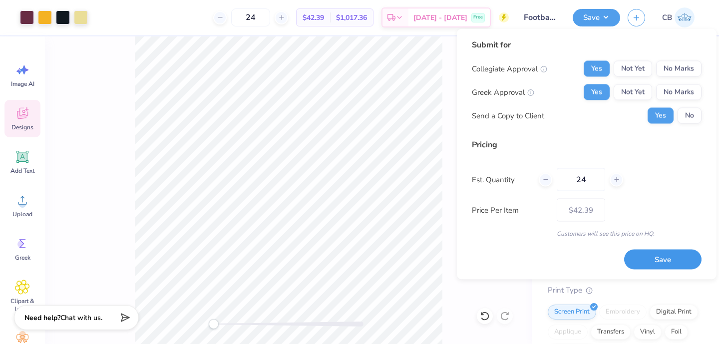
click at [642, 255] on button "Save" at bounding box center [662, 259] width 77 height 20
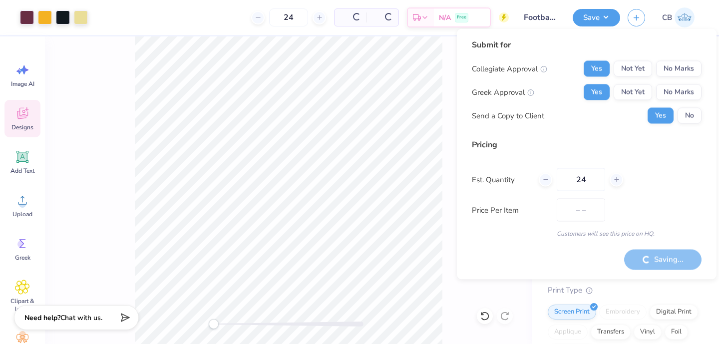
type input "$42.39"
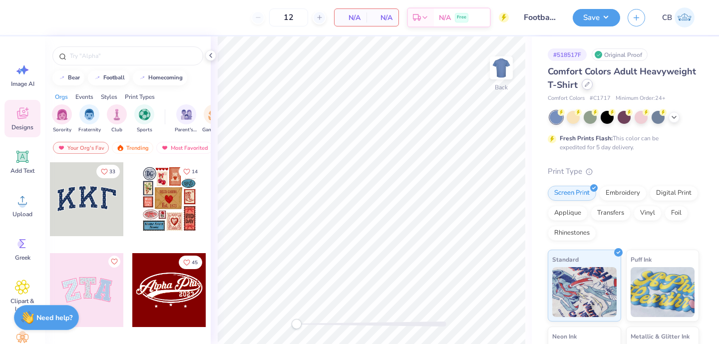
click at [585, 84] on icon at bounding box center [587, 84] width 5 height 5
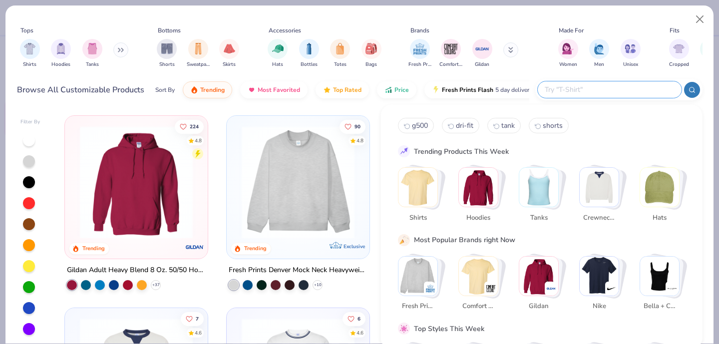
click at [625, 86] on input "text" at bounding box center [609, 89] width 131 height 11
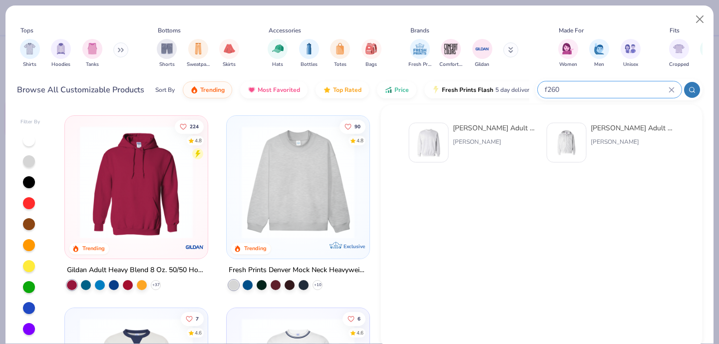
type input "f260"
click at [418, 138] on img at bounding box center [428, 142] width 31 height 31
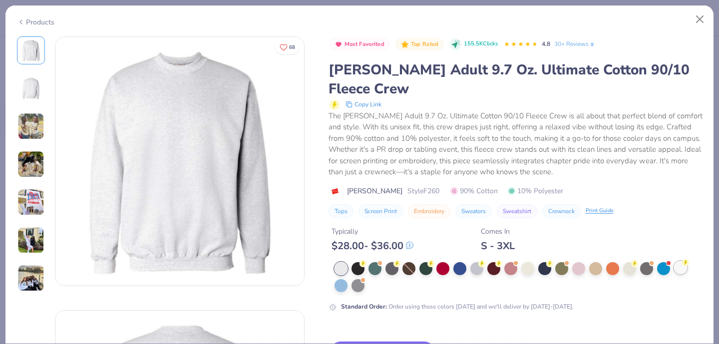
click at [681, 261] on div at bounding box center [680, 267] width 13 height 13
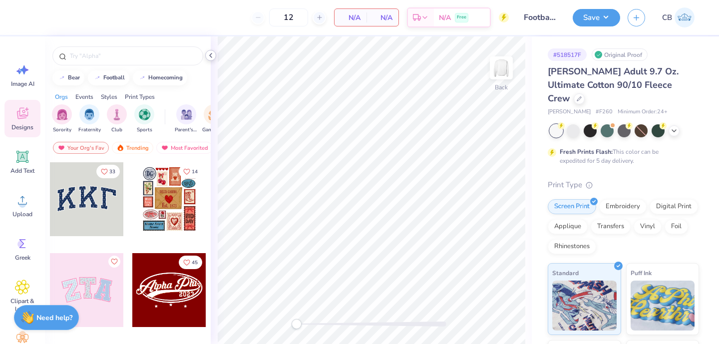
click at [209, 51] on icon at bounding box center [211, 55] width 8 height 8
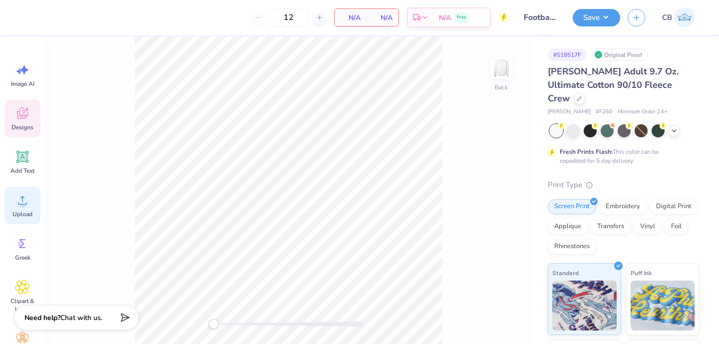
click at [14, 196] on div "Upload" at bounding box center [22, 205] width 36 height 37
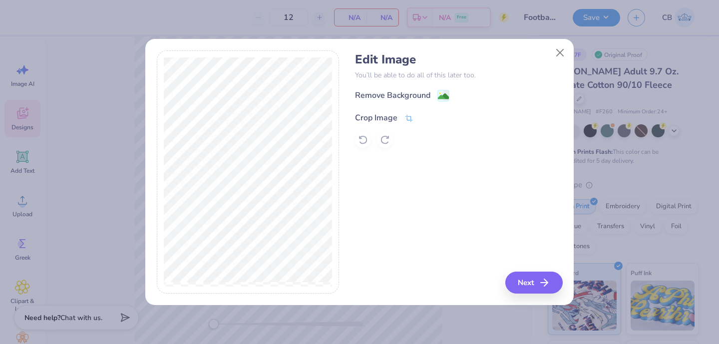
click at [392, 120] on div "Crop Image" at bounding box center [376, 118] width 42 height 12
click at [424, 117] on polyline at bounding box center [426, 116] width 4 height 3
click at [439, 92] on image at bounding box center [443, 97] width 11 height 11
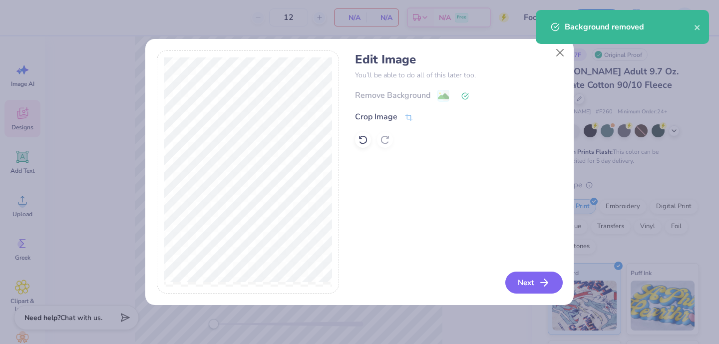
click at [539, 284] on button "Next" at bounding box center [533, 283] width 57 height 22
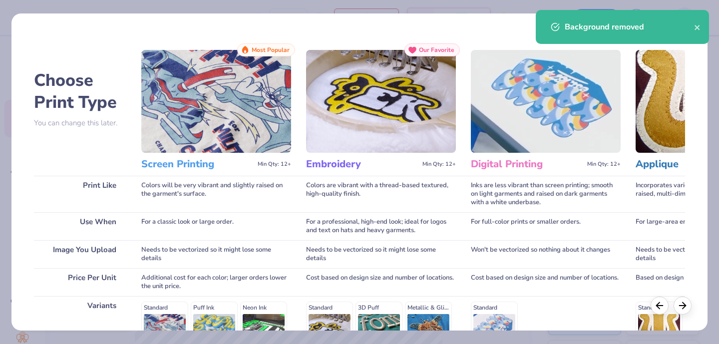
scroll to position [154, 0]
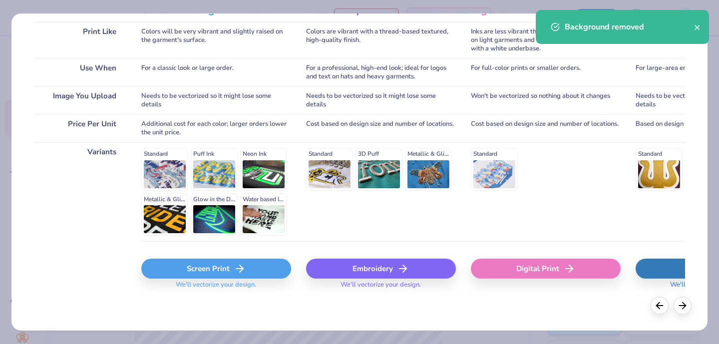
click at [213, 280] on div "Screen Print We'll vectorize your design." at bounding box center [216, 277] width 150 height 36
click at [212, 267] on div "Screen Print" at bounding box center [216, 269] width 150 height 20
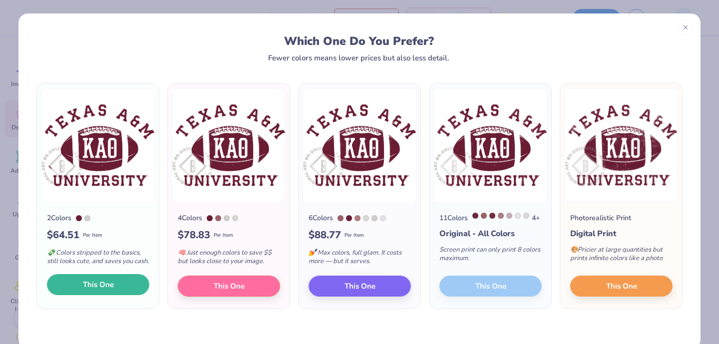
click at [119, 295] on button "This One" at bounding box center [98, 284] width 102 height 21
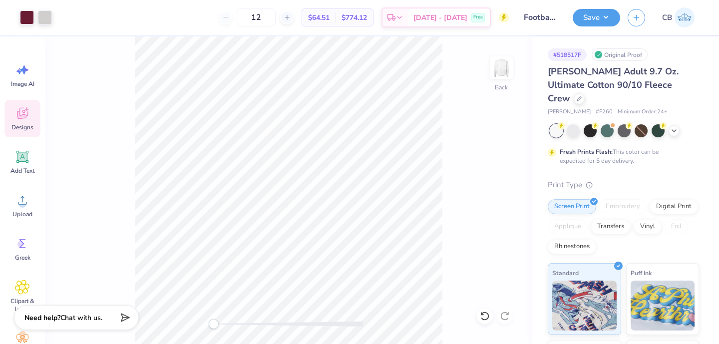
click at [596, 26] on div "Save CB" at bounding box center [646, 17] width 146 height 35
click at [596, 20] on button "Save" at bounding box center [596, 15] width 47 height 17
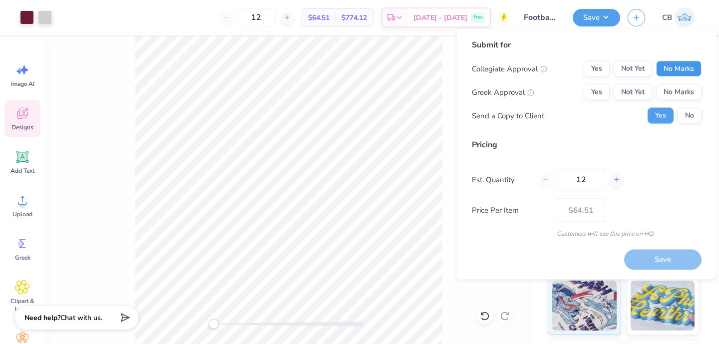
click at [677, 69] on button "No Marks" at bounding box center [678, 69] width 45 height 16
click at [599, 68] on button "Yes" at bounding box center [597, 69] width 26 height 16
click at [596, 85] on button "Yes" at bounding box center [597, 92] width 26 height 16
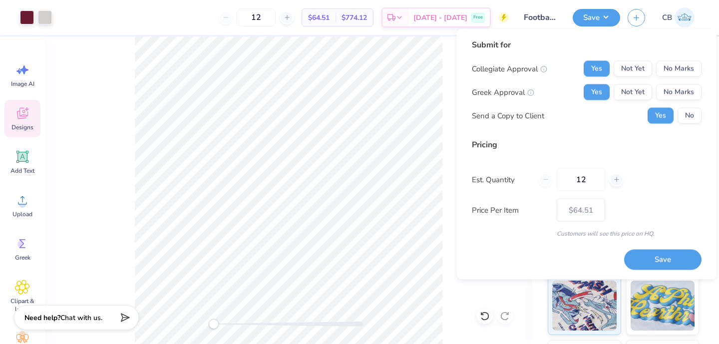
click at [629, 247] on div "Save" at bounding box center [662, 253] width 77 height 31
click at [629, 257] on button "Save" at bounding box center [662, 259] width 77 height 20
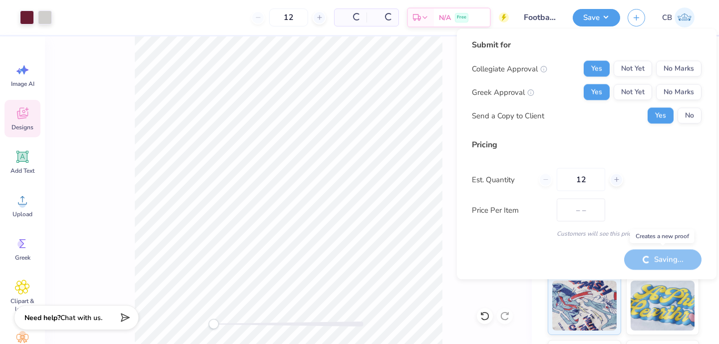
type input "$64.51"
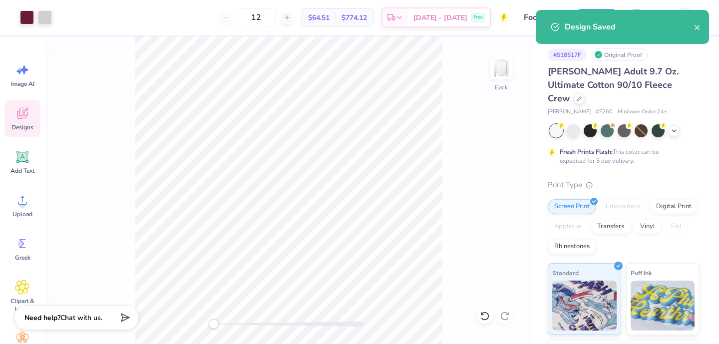
drag, startPoint x: 278, startPoint y: 17, endPoint x: 241, endPoint y: 17, distance: 36.9
click at [241, 17] on div "12" at bounding box center [256, 17] width 75 height 18
type input "24"
click at [159, 24] on div "24 Per Item Total Est. Delivery N/A Free" at bounding box center [283, 17] width 449 height 35
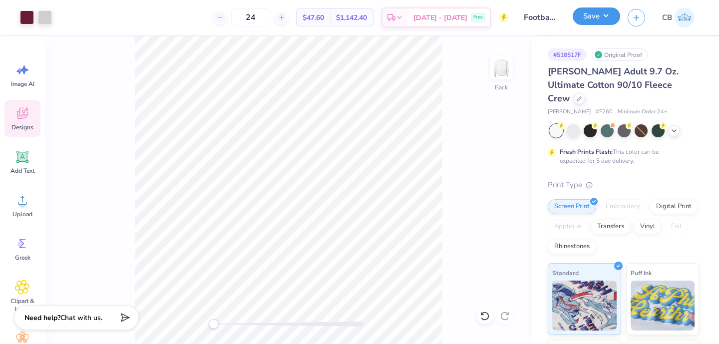
click at [591, 15] on button "Save" at bounding box center [596, 15] width 47 height 17
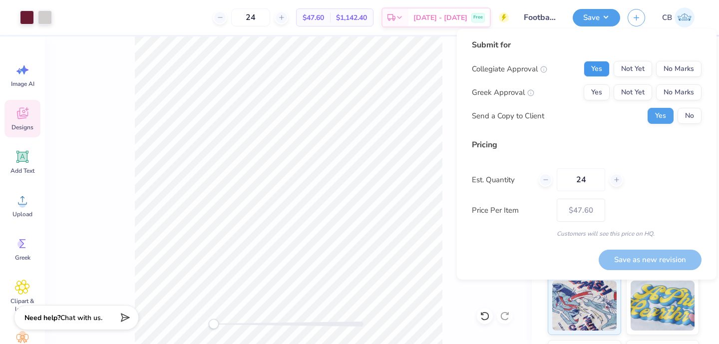
click at [589, 69] on button "Yes" at bounding box center [597, 69] width 26 height 16
click at [589, 88] on button "Yes" at bounding box center [597, 92] width 26 height 16
click at [621, 258] on button "Save as new revision" at bounding box center [649, 260] width 103 height 20
type input "$47.60"
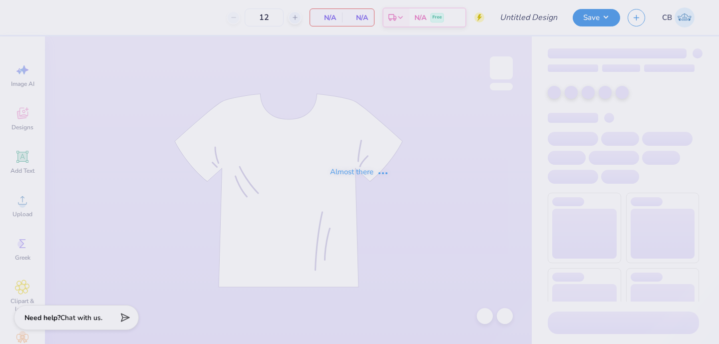
type input "Football Drop"
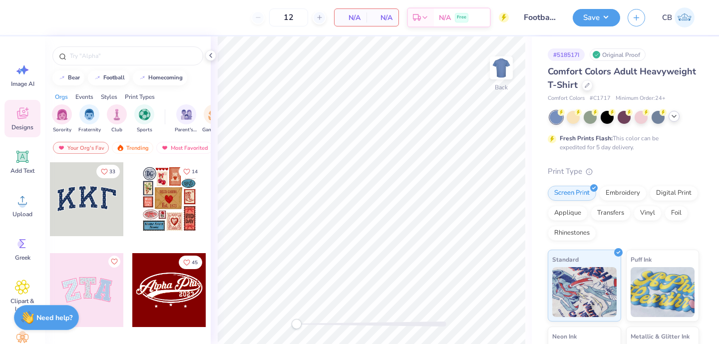
click at [670, 115] on icon at bounding box center [674, 116] width 8 height 8
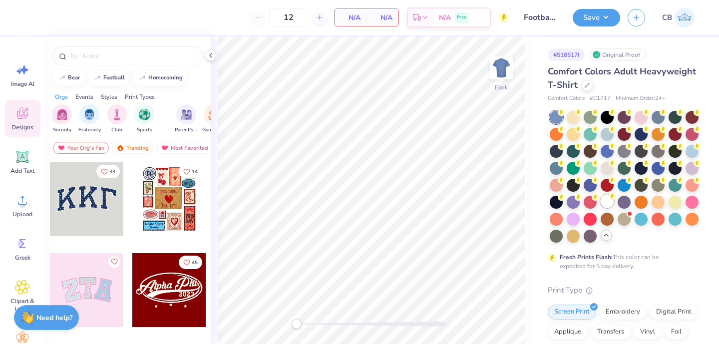
click at [608, 204] on div at bounding box center [606, 201] width 13 height 13
drag, startPoint x: 301, startPoint y: 17, endPoint x: 263, endPoint y: 17, distance: 38.4
click at [263, 17] on div "12" at bounding box center [288, 17] width 75 height 18
type input "24"
click at [30, 201] on div "Upload" at bounding box center [22, 205] width 36 height 37
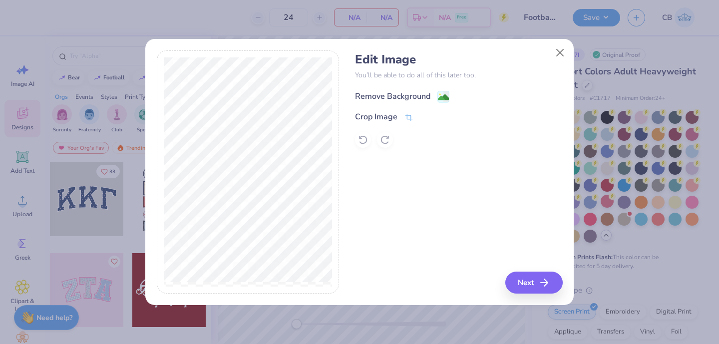
click at [441, 97] on image at bounding box center [443, 97] width 11 height 11
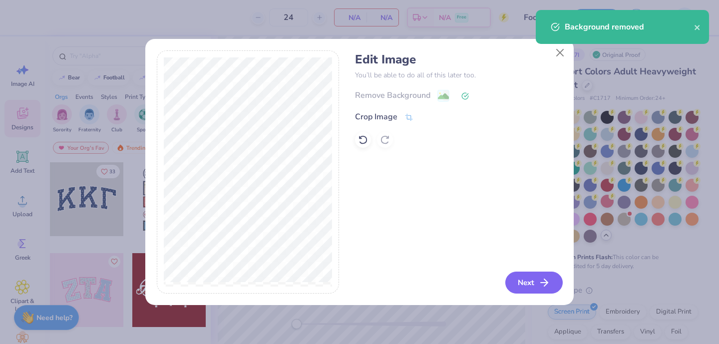
click at [540, 285] on button "Next" at bounding box center [533, 283] width 57 height 22
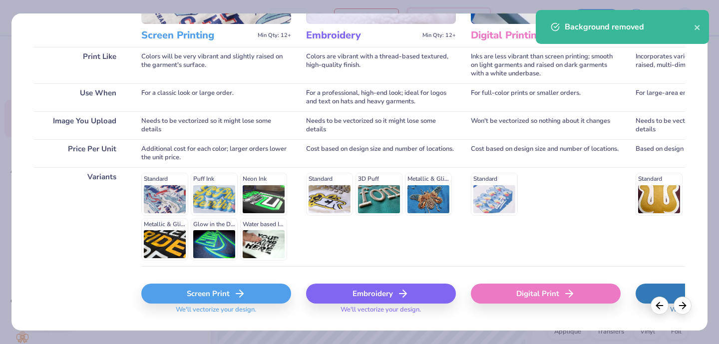
scroll to position [154, 0]
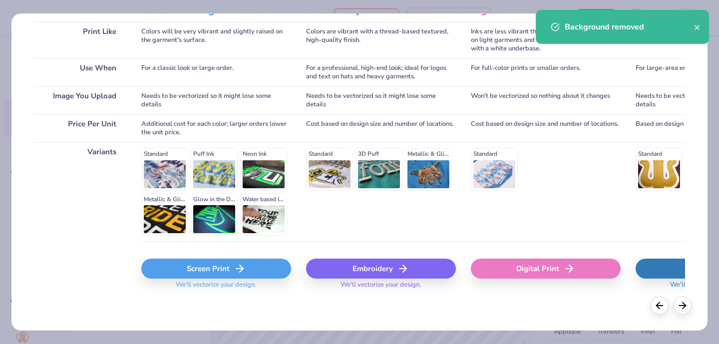
click at [222, 267] on div "Screen Print" at bounding box center [216, 269] width 150 height 20
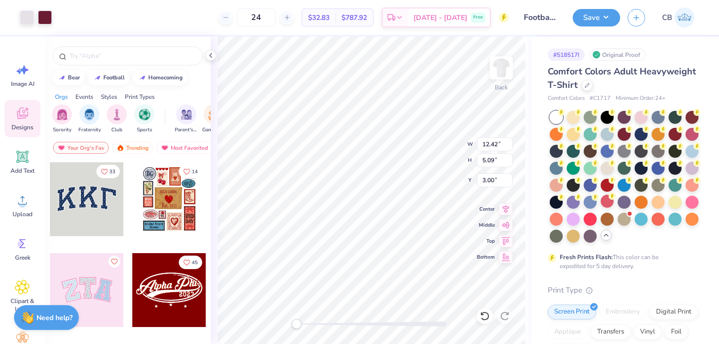
type input "10.25"
type input "4.20"
click at [586, 22] on button "Save" at bounding box center [596, 15] width 47 height 17
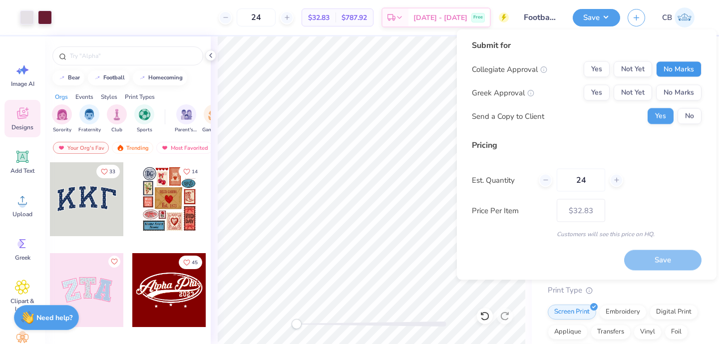
click at [681, 69] on button "No Marks" at bounding box center [678, 69] width 45 height 16
click at [598, 73] on button "Yes" at bounding box center [597, 69] width 26 height 16
click at [598, 96] on button "Yes" at bounding box center [597, 93] width 26 height 16
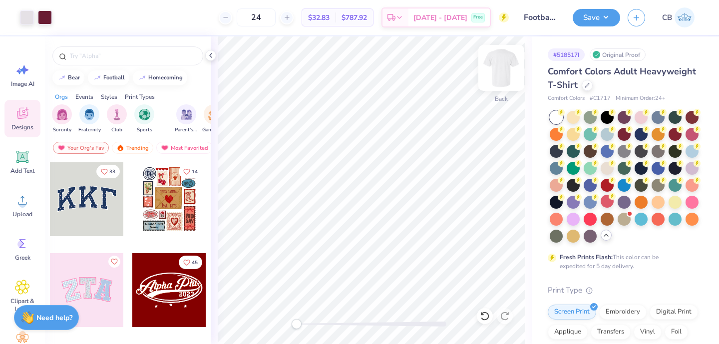
click at [491, 71] on img at bounding box center [501, 68] width 40 height 40
click at [15, 204] on icon at bounding box center [22, 200] width 15 height 15
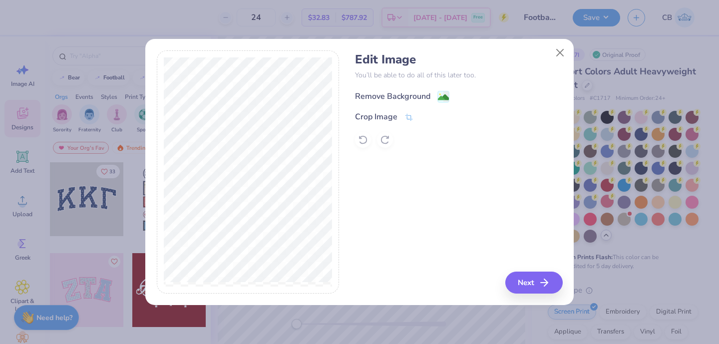
click at [432, 101] on div "Remove Background" at bounding box center [402, 96] width 94 height 12
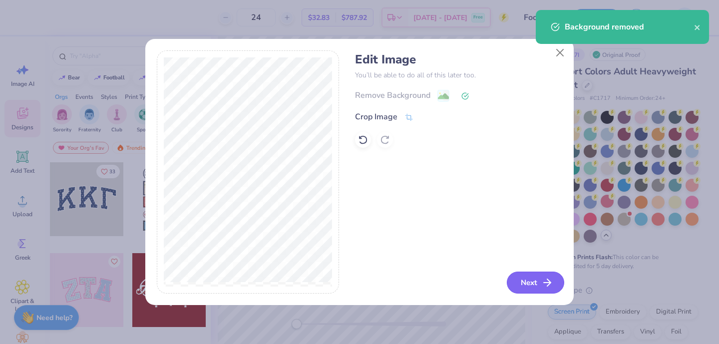
click at [529, 278] on button "Next" at bounding box center [535, 283] width 57 height 22
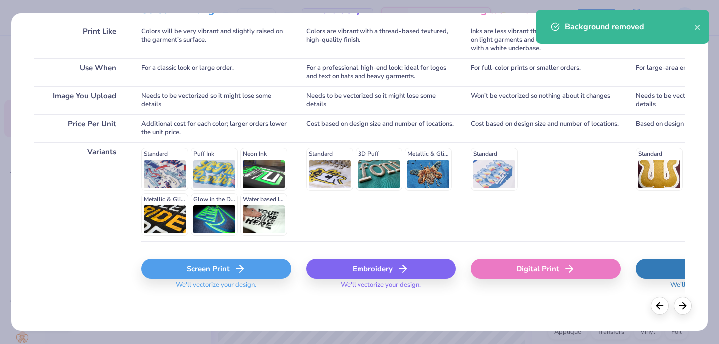
click at [197, 278] on div "Screen Print" at bounding box center [216, 269] width 150 height 20
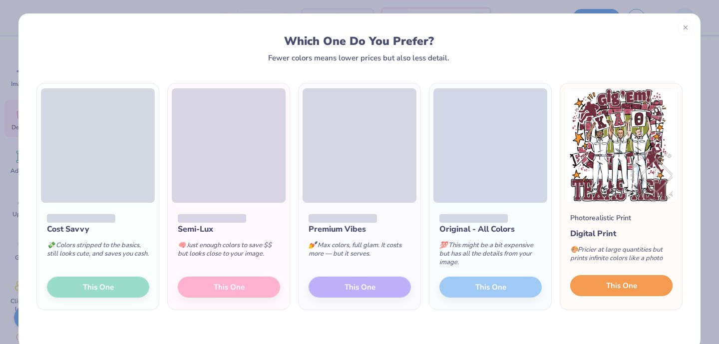
click at [649, 288] on button "This One" at bounding box center [621, 285] width 102 height 21
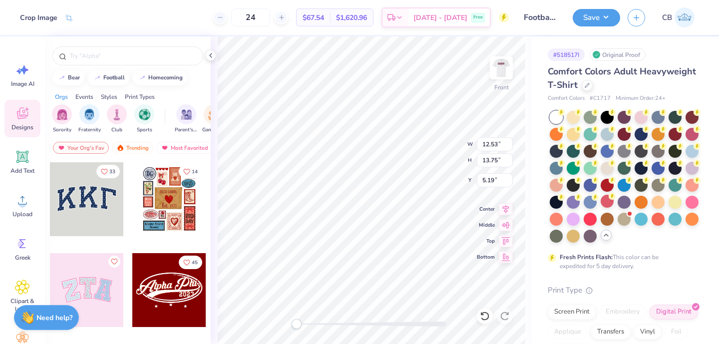
type input "12.53"
type input "13.75"
type input "5.19"
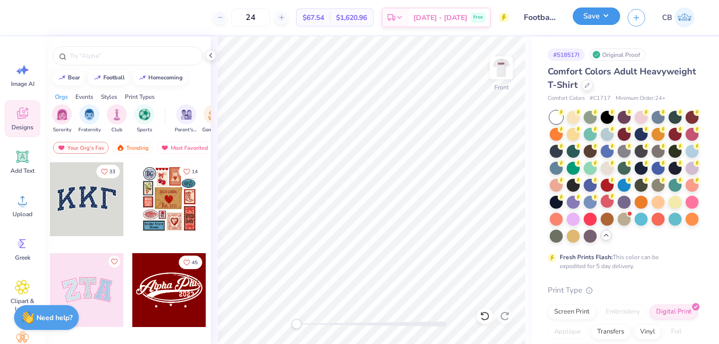
click at [594, 18] on button "Save" at bounding box center [596, 15] width 47 height 17
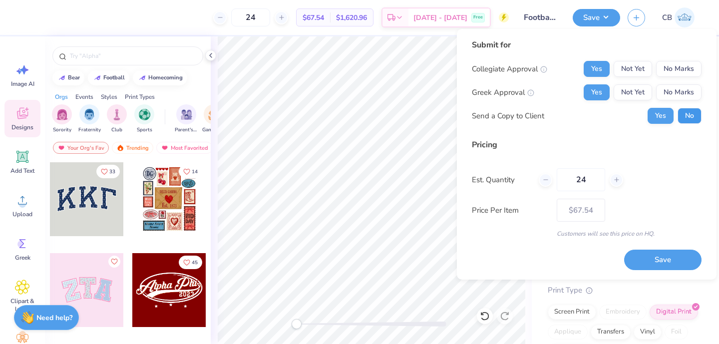
click at [682, 111] on button "No" at bounding box center [689, 116] width 24 height 16
click at [644, 253] on button "Save" at bounding box center [662, 260] width 77 height 20
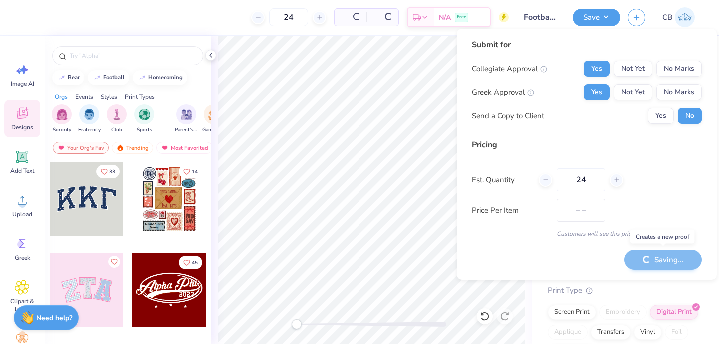
type input "$67.54"
click at [211, 57] on polyline at bounding box center [211, 55] width 2 height 4
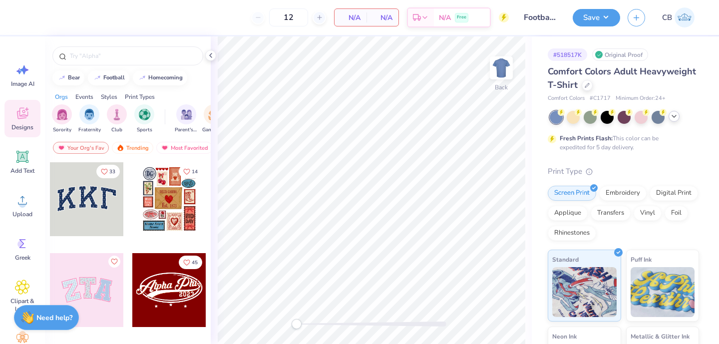
click at [675, 116] on icon at bounding box center [674, 116] width 8 height 8
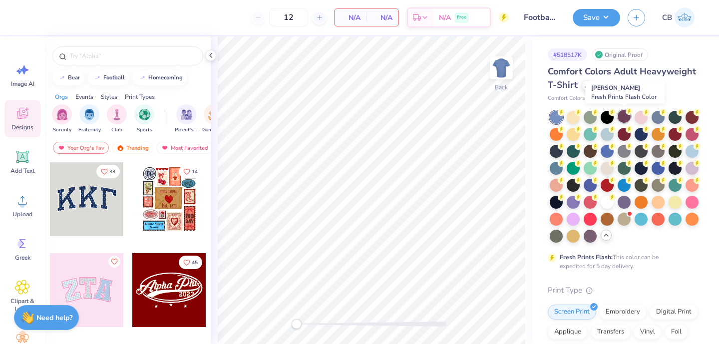
click at [624, 112] on div at bounding box center [623, 116] width 13 height 13
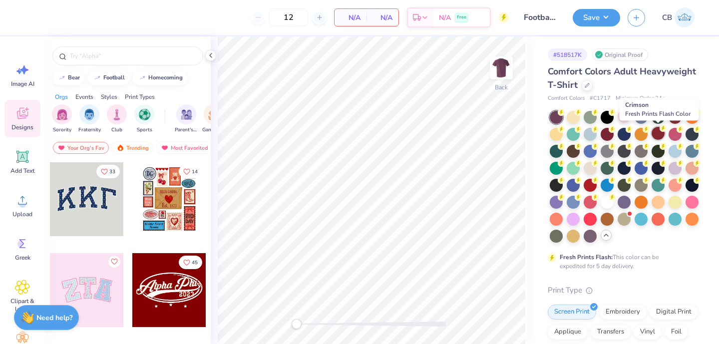
click at [655, 136] on div at bounding box center [657, 133] width 13 height 13
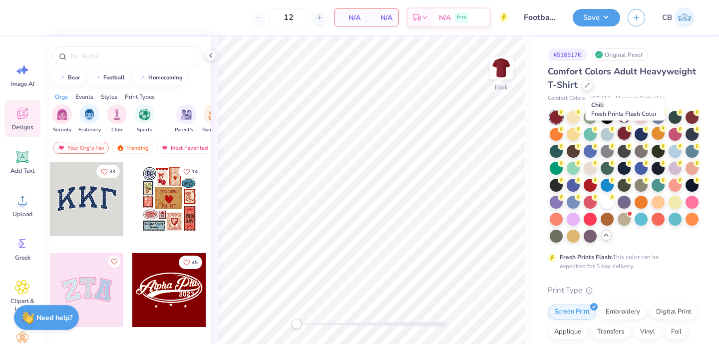
click at [627, 133] on div at bounding box center [623, 133] width 13 height 13
click at [657, 139] on div at bounding box center [657, 133] width 13 height 13
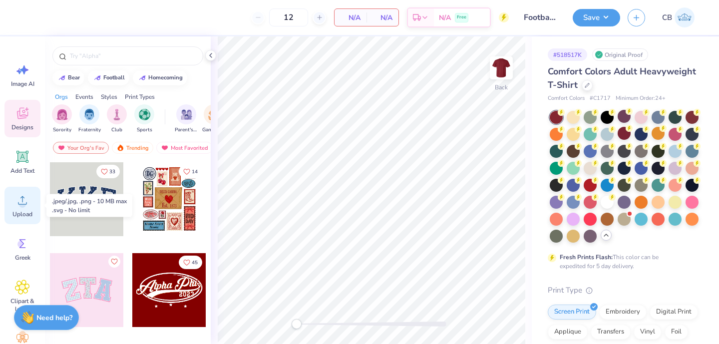
click at [23, 201] on icon at bounding box center [22, 200] width 15 height 15
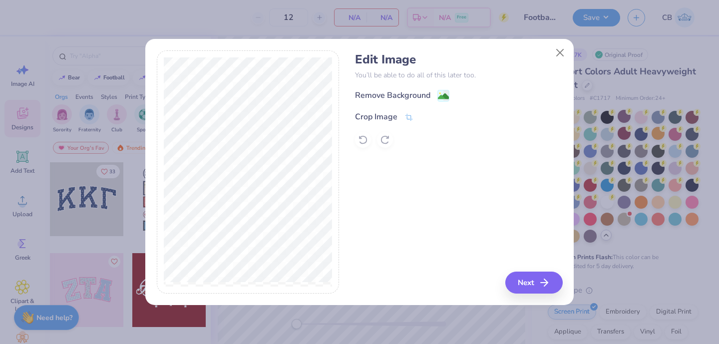
click at [443, 104] on div "Remove Background Crop Image" at bounding box center [458, 118] width 207 height 58
click at [443, 99] on image at bounding box center [443, 97] width 11 height 11
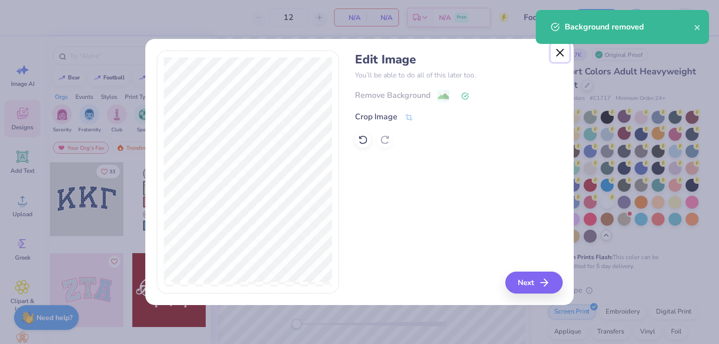
click at [558, 56] on button "Close" at bounding box center [560, 52] width 19 height 19
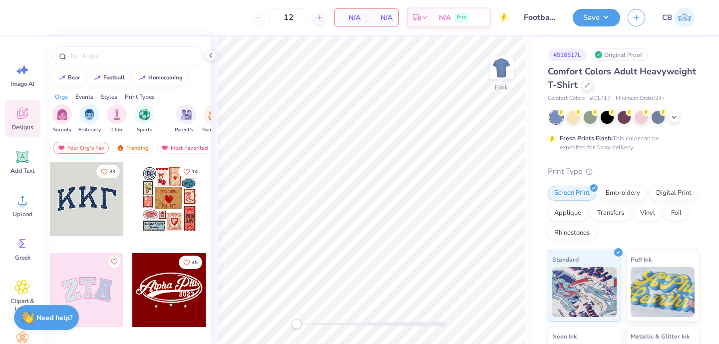
click at [588, 89] on div "Comfort Colors Adult Heavyweight T-Shirt" at bounding box center [623, 78] width 151 height 27
click at [586, 85] on icon at bounding box center [587, 84] width 5 height 5
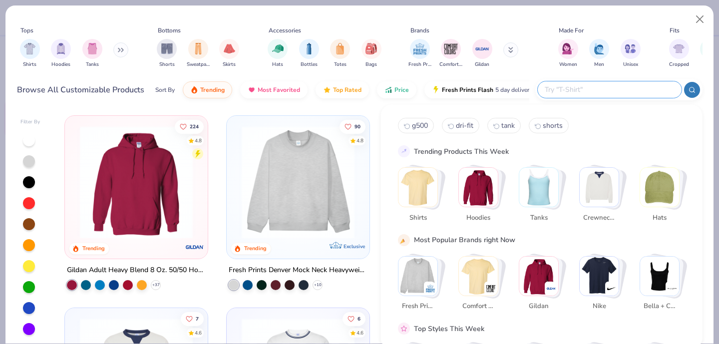
click at [597, 89] on input "text" at bounding box center [609, 89] width 131 height 11
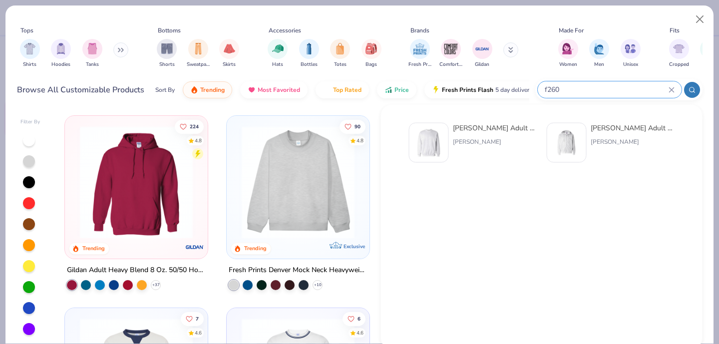
type input "f260"
click at [439, 146] on img at bounding box center [428, 142] width 31 height 31
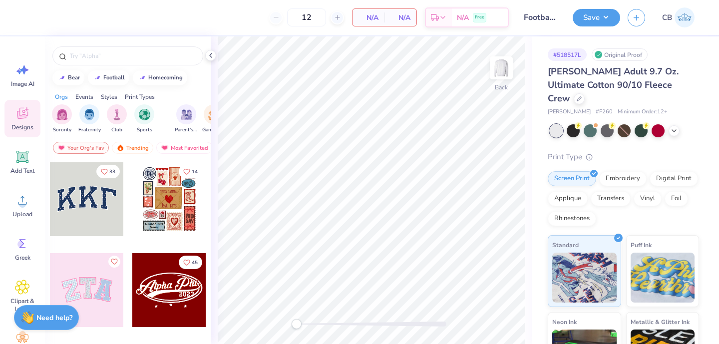
click at [210, 61] on div at bounding box center [128, 53] width 166 height 34
click at [209, 50] on div at bounding box center [210, 55] width 11 height 11
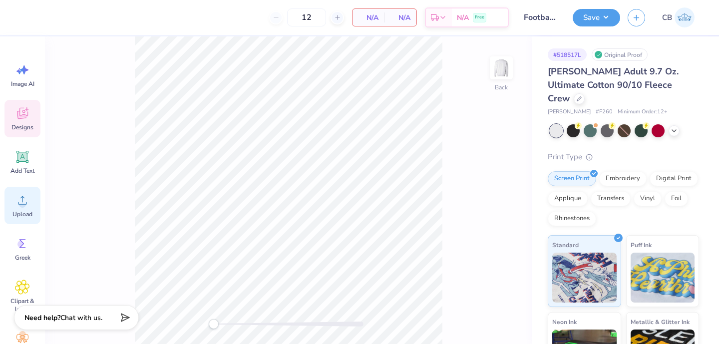
click at [18, 201] on icon at bounding box center [22, 200] width 15 height 15
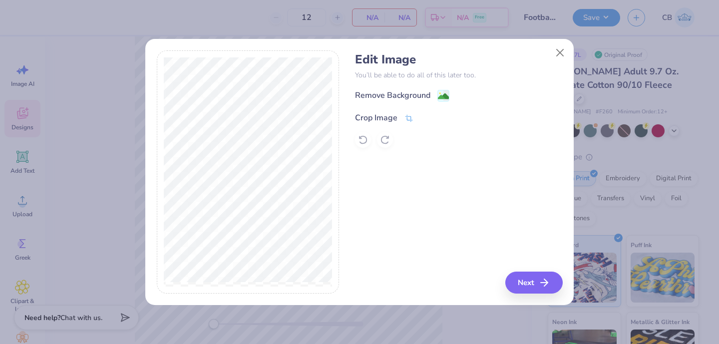
click at [407, 119] on icon at bounding box center [408, 118] width 9 height 9
click at [426, 116] on icon at bounding box center [426, 117] width 6 height 6
click at [438, 93] on g at bounding box center [444, 97] width 12 height 12
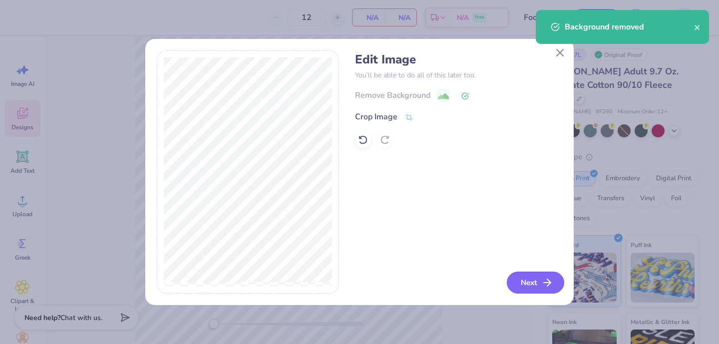
click at [535, 276] on button "Next" at bounding box center [535, 283] width 57 height 22
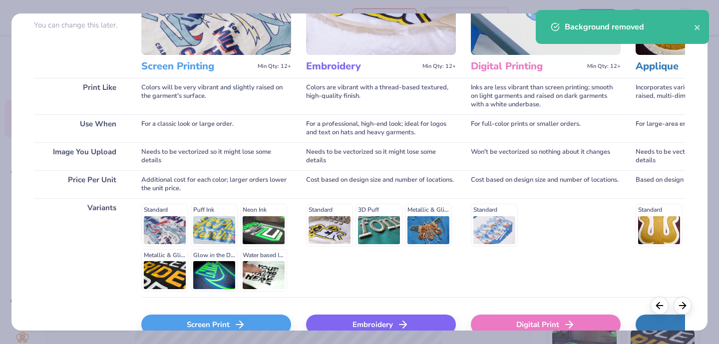
scroll to position [154, 0]
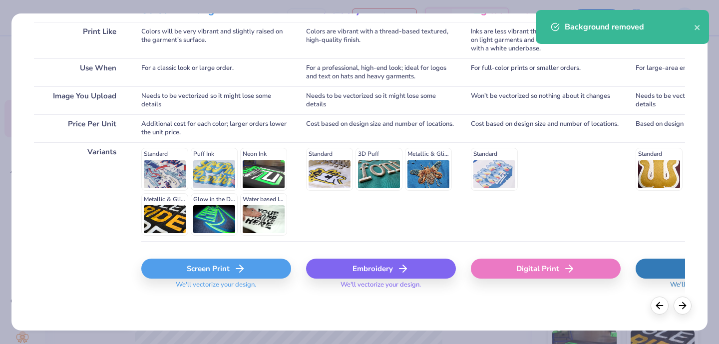
click at [231, 273] on div "Screen Print" at bounding box center [216, 269] width 150 height 20
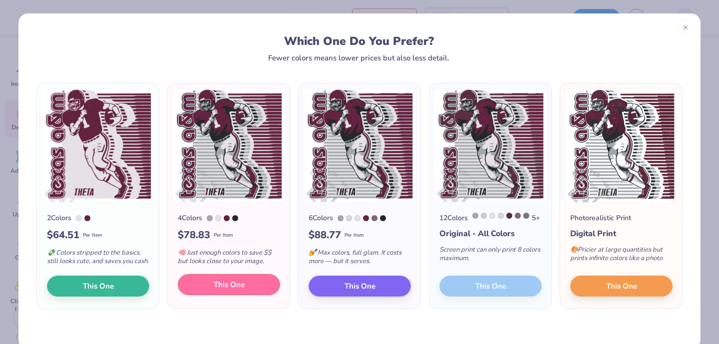
click at [220, 289] on span "This One" at bounding box center [229, 284] width 31 height 11
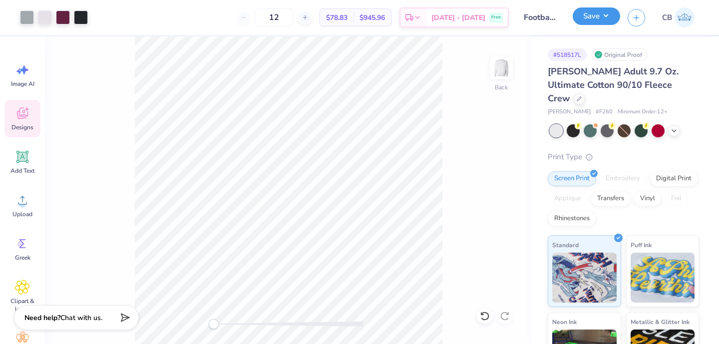
click at [594, 19] on button "Save" at bounding box center [596, 15] width 47 height 17
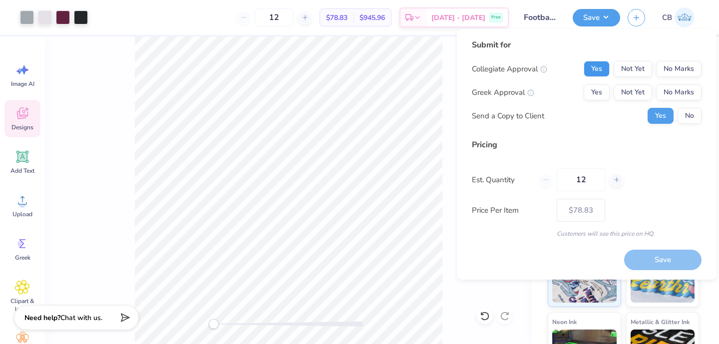
click at [594, 75] on button "Yes" at bounding box center [597, 69] width 26 height 16
click at [594, 87] on button "Yes" at bounding box center [597, 92] width 26 height 16
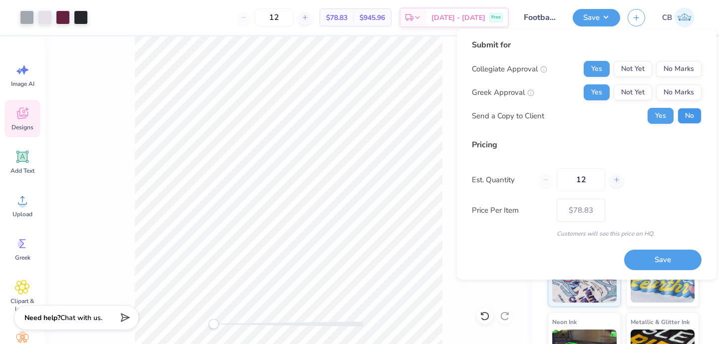
click at [683, 118] on button "No" at bounding box center [689, 116] width 24 height 16
drag, startPoint x: 593, startPoint y: 179, endPoint x: 568, endPoint y: 179, distance: 25.5
click at [568, 179] on input "12" at bounding box center [581, 179] width 48 height 23
type input "24"
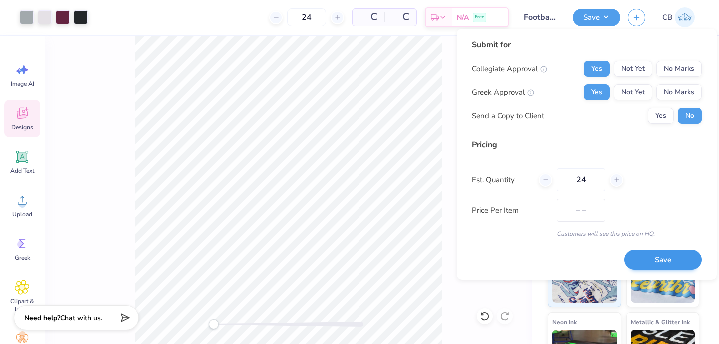
type input "$54.45"
type input "24"
click at [660, 258] on button "Save" at bounding box center [662, 260] width 77 height 20
type input "$54.45"
